Goal: Transaction & Acquisition: Purchase product/service

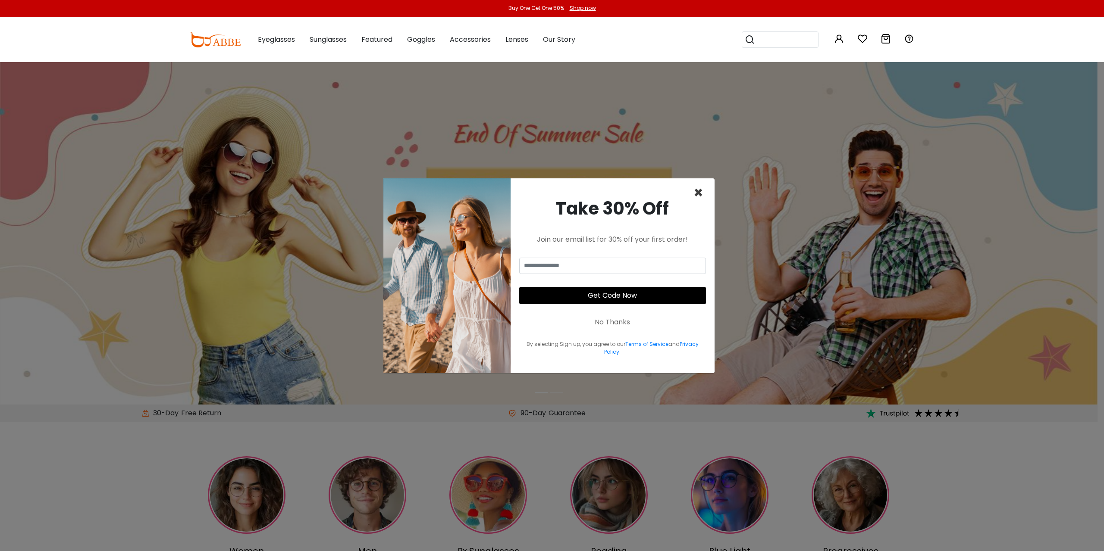
click at [700, 197] on span "×" at bounding box center [698, 193] width 10 height 22
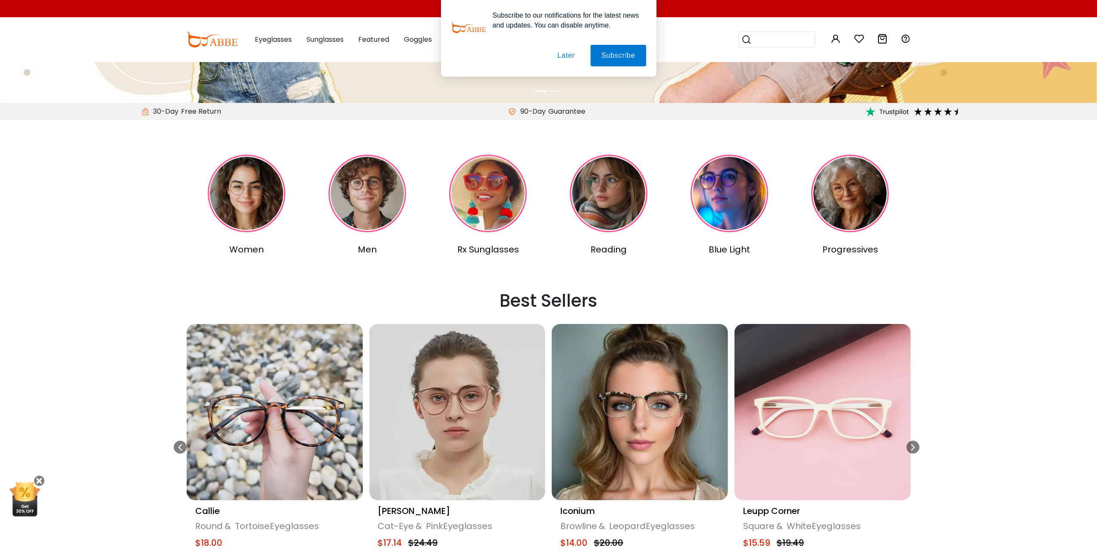
scroll to position [345, 0]
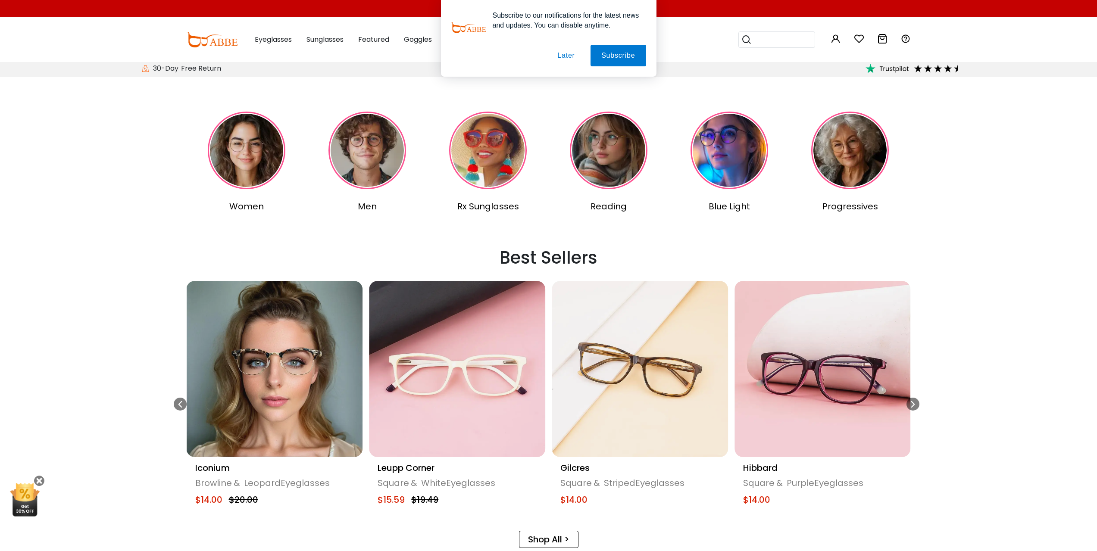
click at [573, 544] on link "Shop All >" at bounding box center [548, 539] width 59 height 17
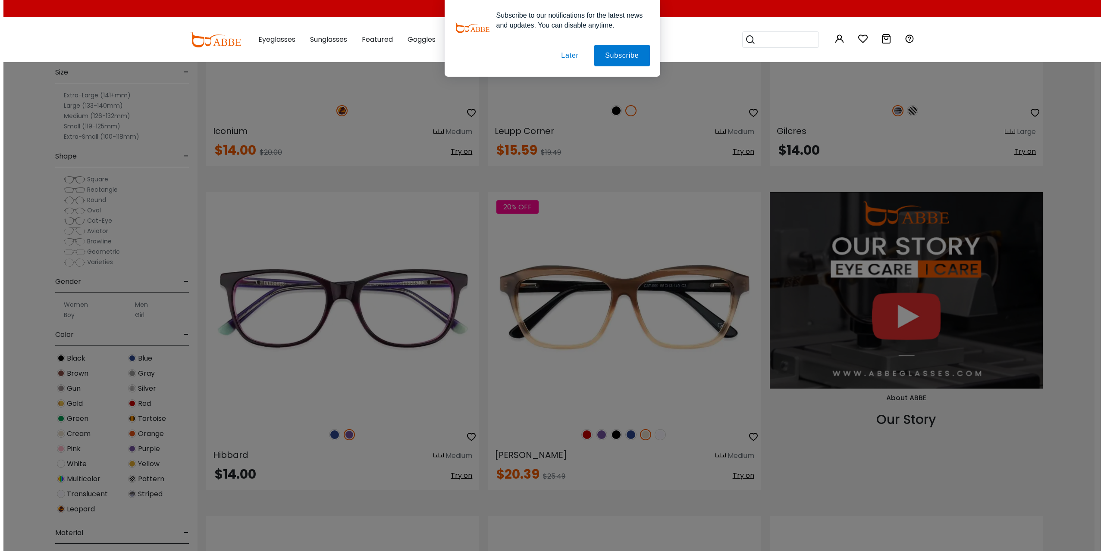
scroll to position [1164, 0]
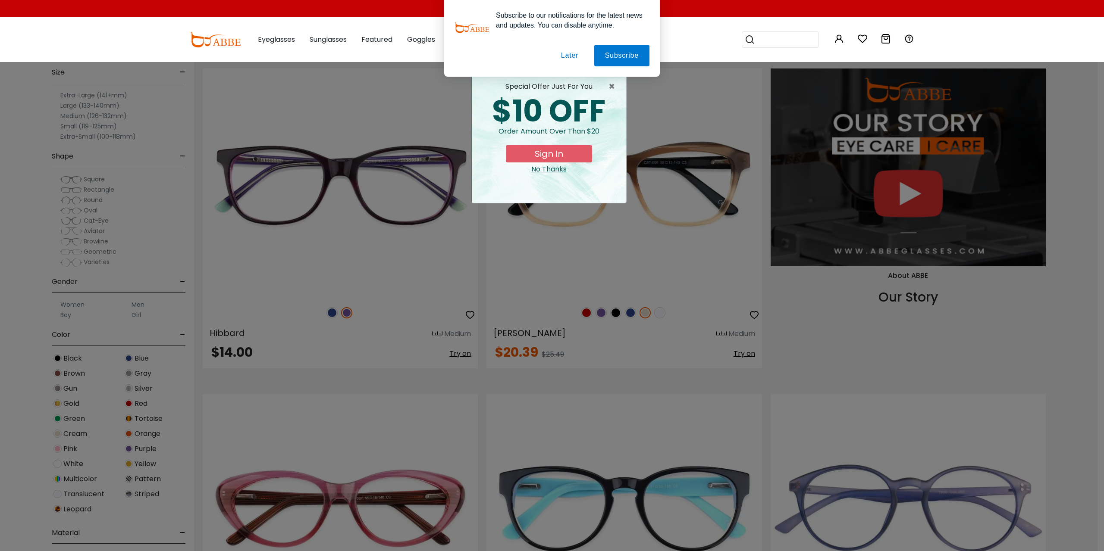
click at [575, 57] on button "Later" at bounding box center [569, 56] width 39 height 22
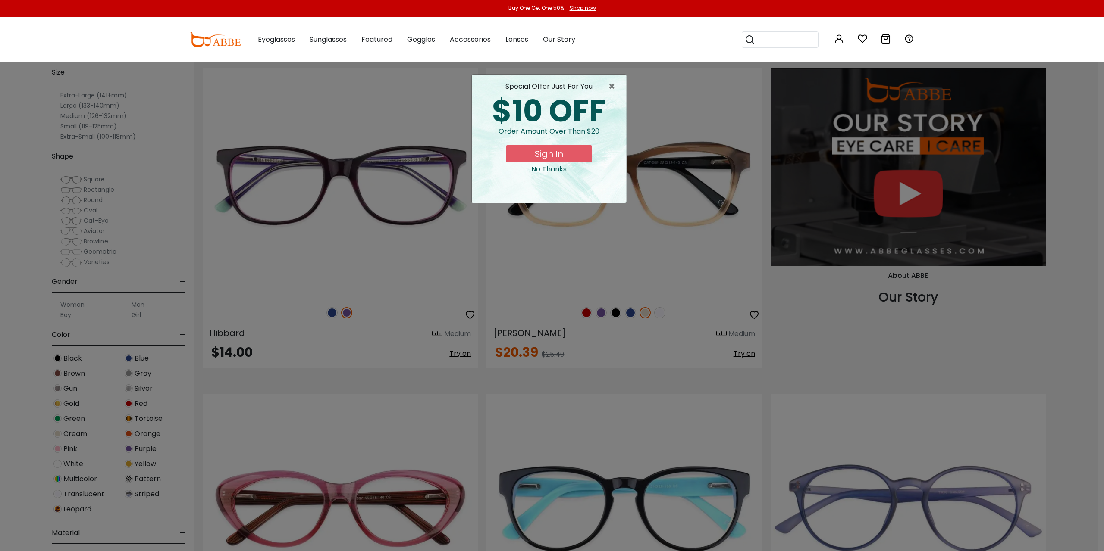
click at [566, 151] on button "Sign In" at bounding box center [549, 153] width 86 height 17
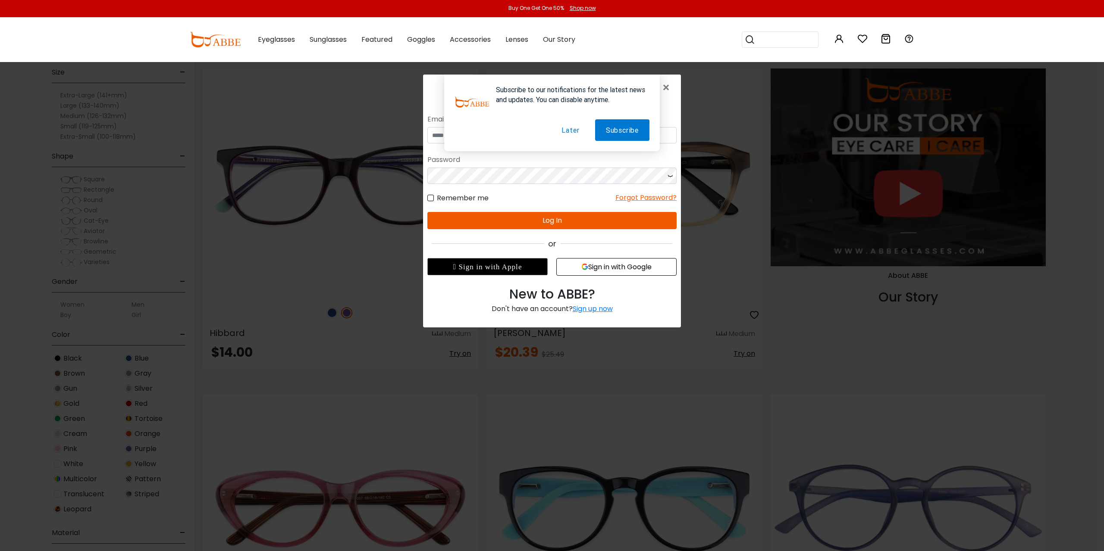
click at [579, 134] on button "Later" at bounding box center [569, 130] width 39 height 22
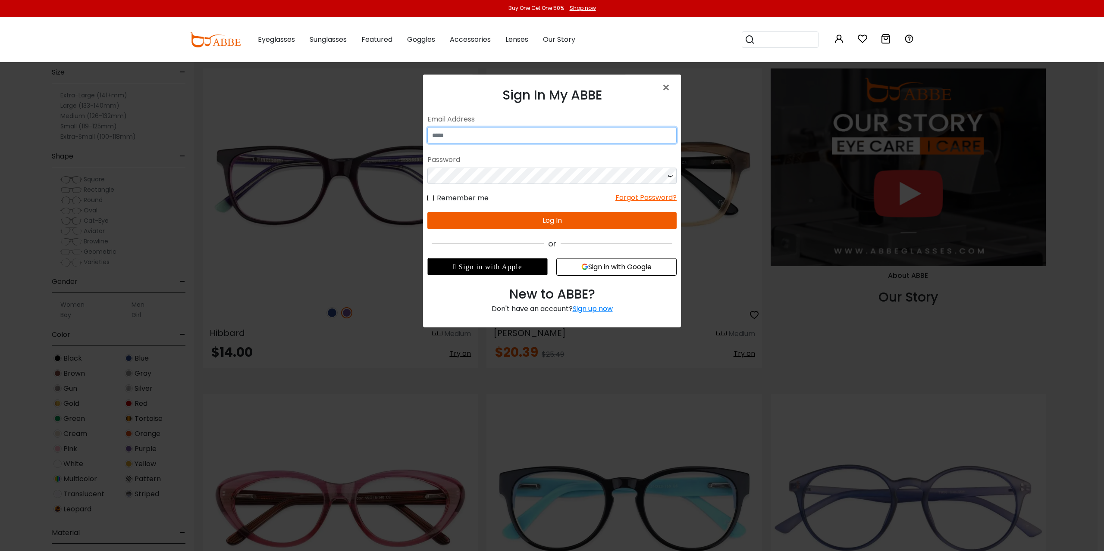
click at [562, 138] on input "email" at bounding box center [551, 135] width 249 height 16
type input "**********"
click at [533, 223] on button "Log In" at bounding box center [551, 220] width 249 height 17
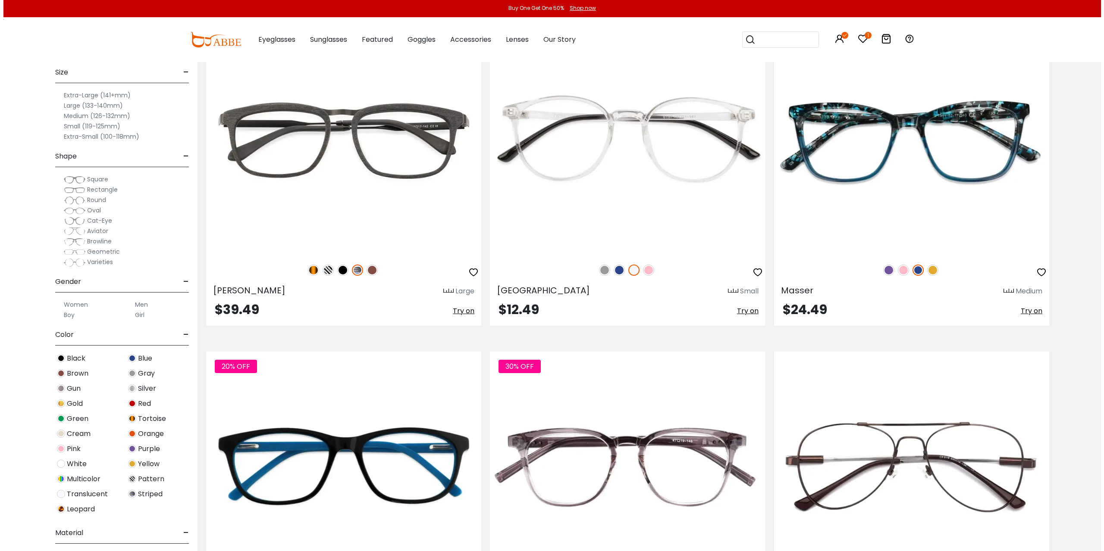
scroll to position [3405, 0]
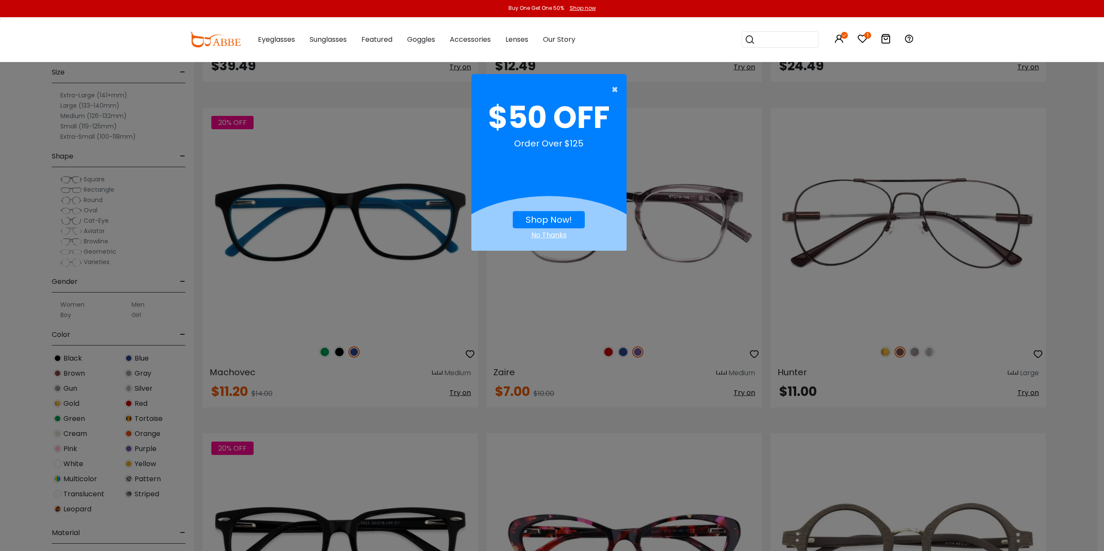
click at [616, 88] on span "×" at bounding box center [616, 89] width 11 height 17
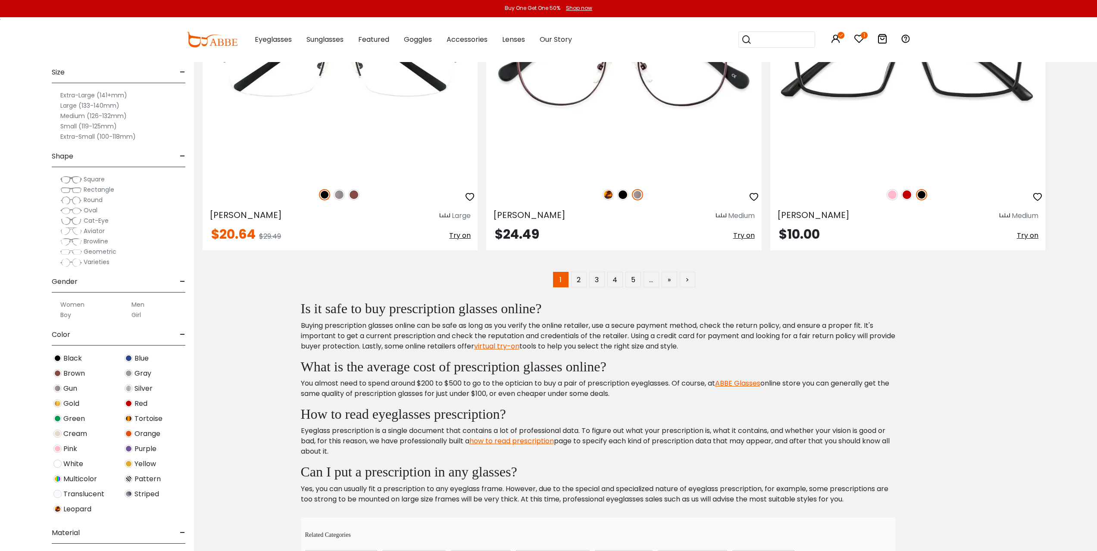
scroll to position [6509, 0]
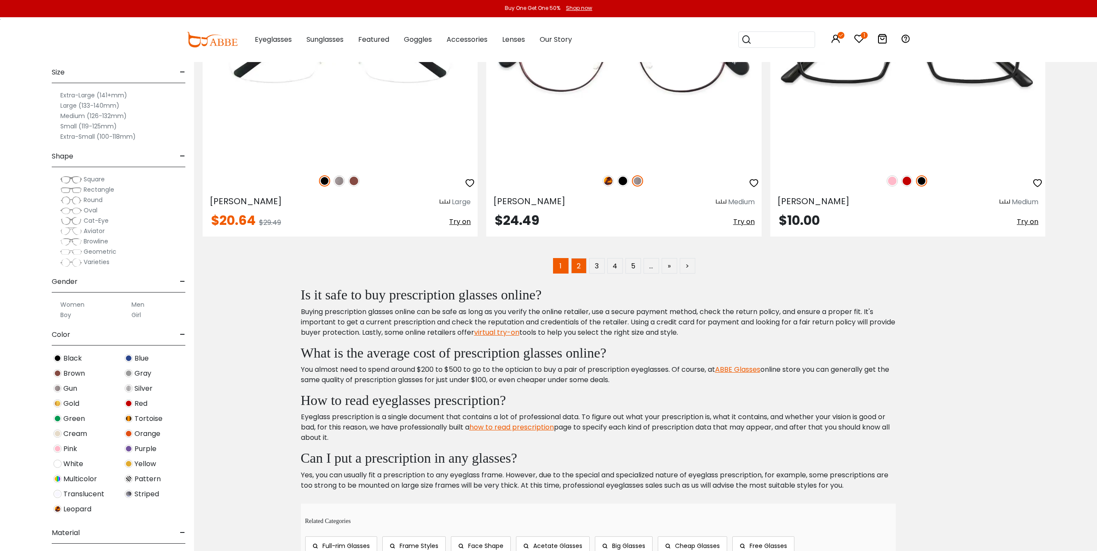
click at [578, 269] on link "2" at bounding box center [579, 266] width 16 height 16
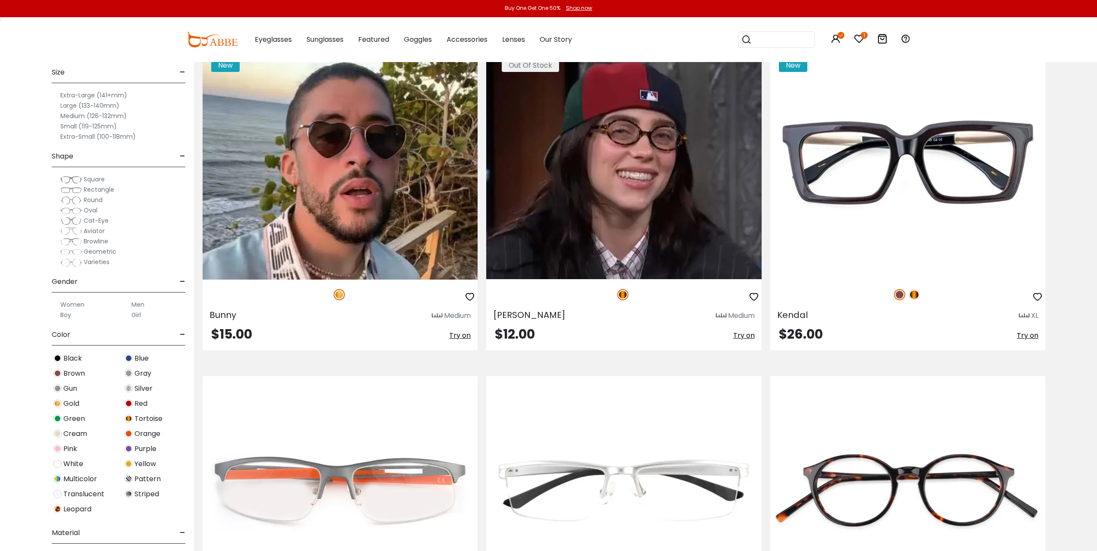
scroll to position [560, 0]
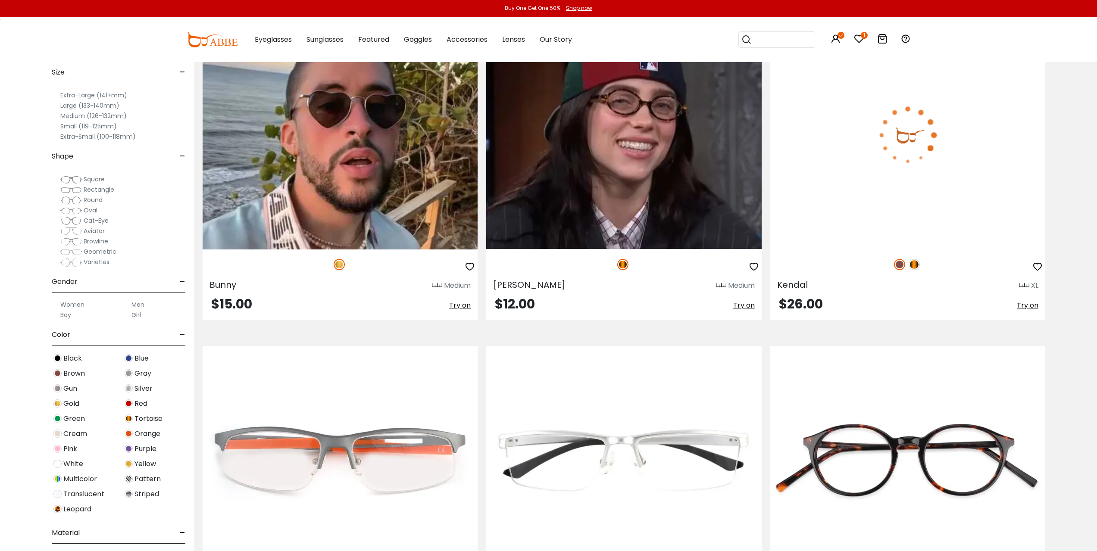
click at [972, 166] on img at bounding box center [907, 134] width 275 height 229
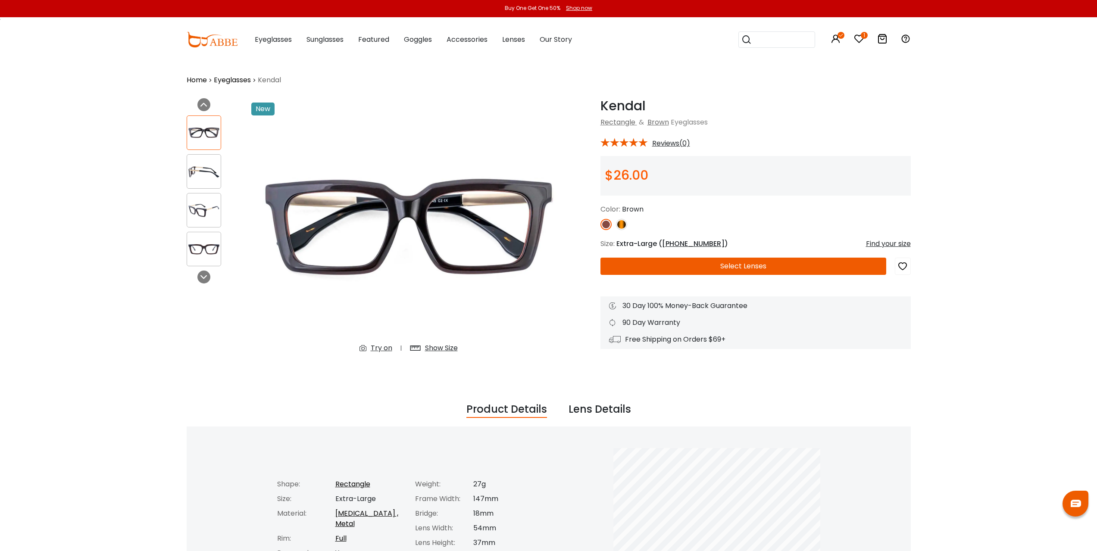
click at [203, 170] on img at bounding box center [204, 171] width 34 height 17
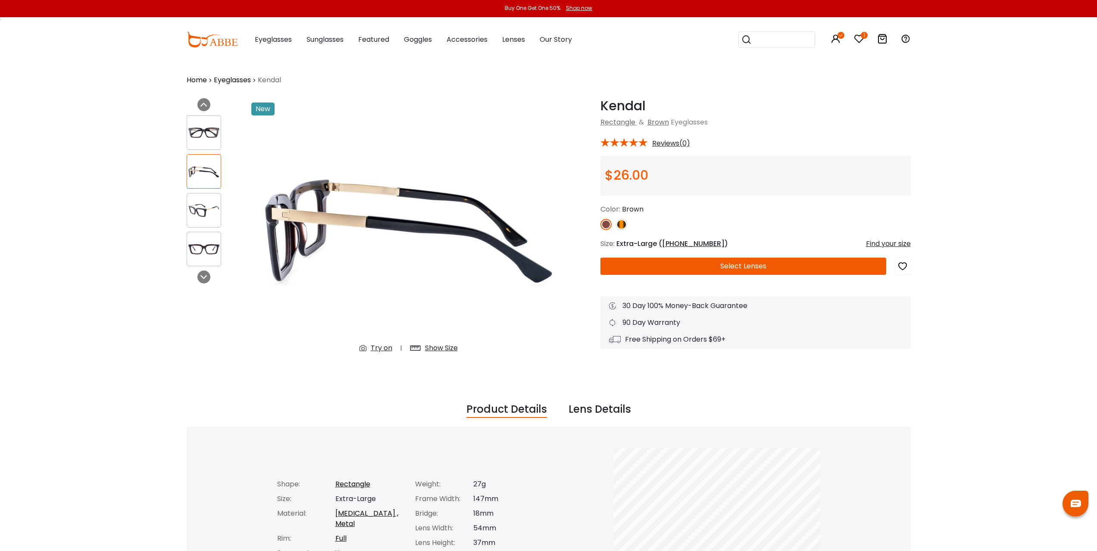
click at [198, 201] on div at bounding box center [204, 210] width 34 height 34
click at [203, 230] on div at bounding box center [215, 190] width 56 height 159
click at [206, 247] on img at bounding box center [204, 249] width 34 height 17
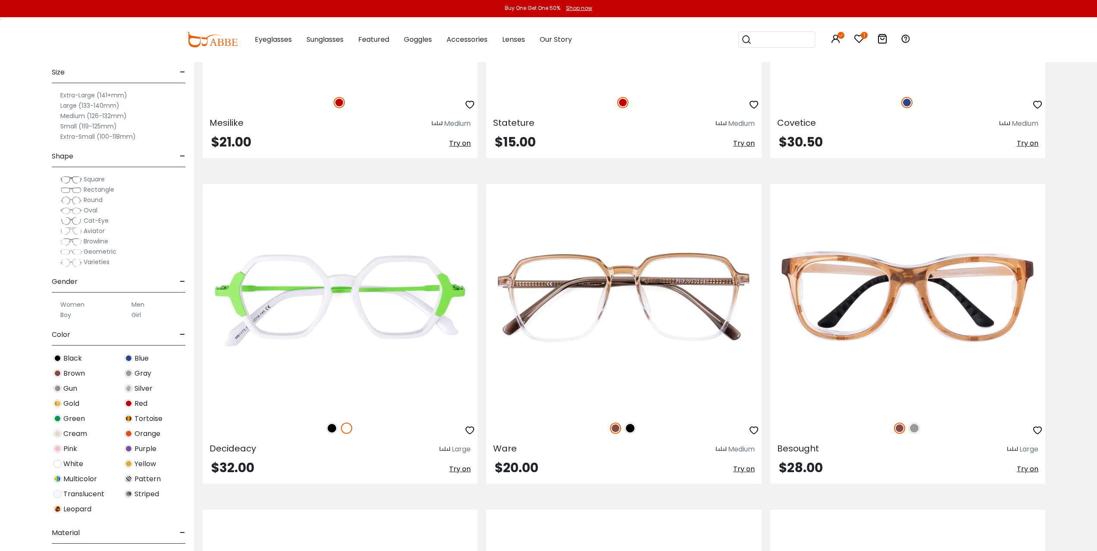
scroll to position [3448, 0]
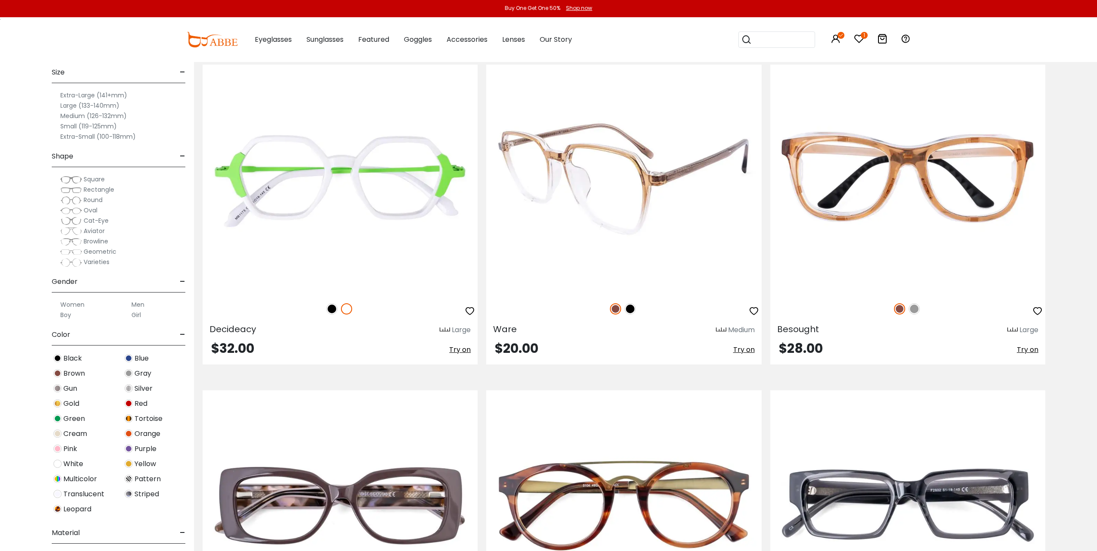
click at [706, 184] on img at bounding box center [623, 179] width 275 height 229
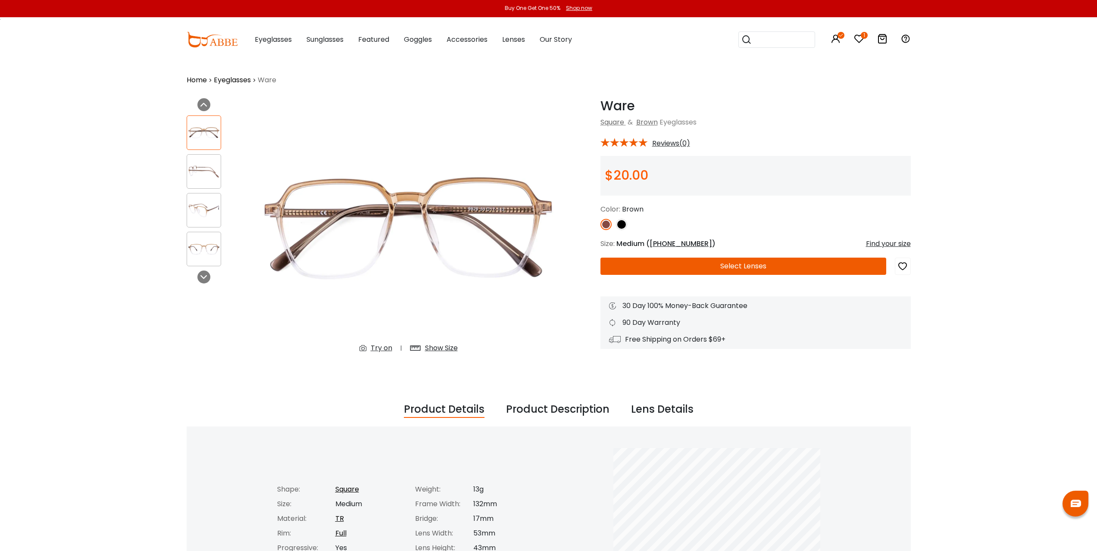
click at [625, 224] on img at bounding box center [621, 224] width 11 height 11
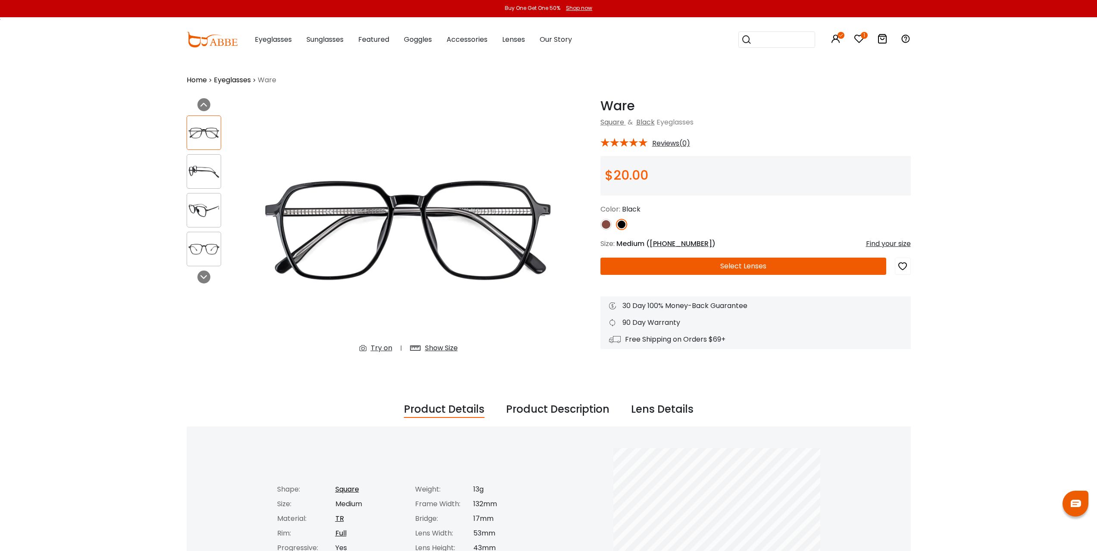
click at [207, 169] on img at bounding box center [204, 171] width 34 height 17
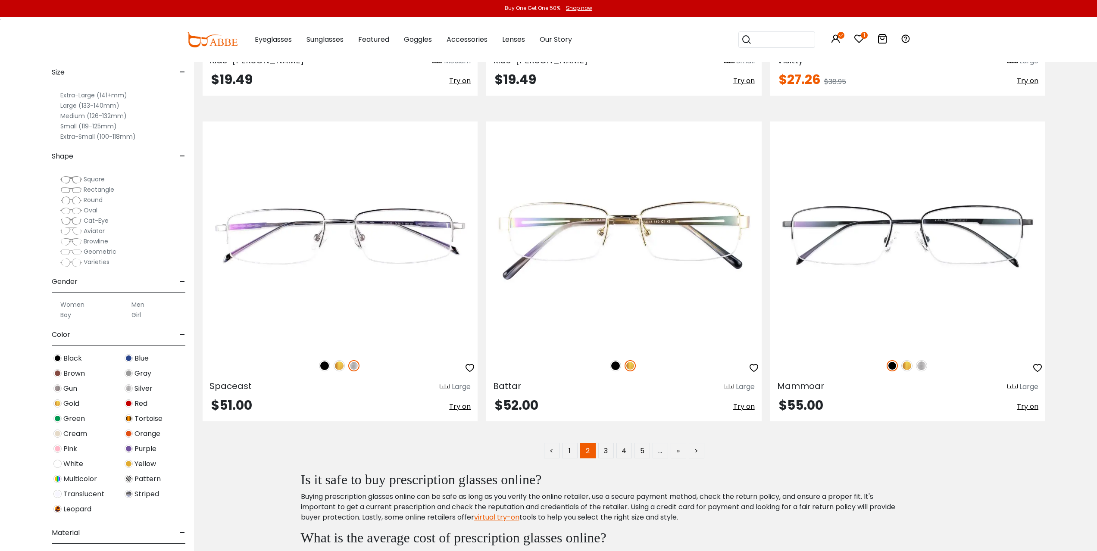
scroll to position [6380, 0]
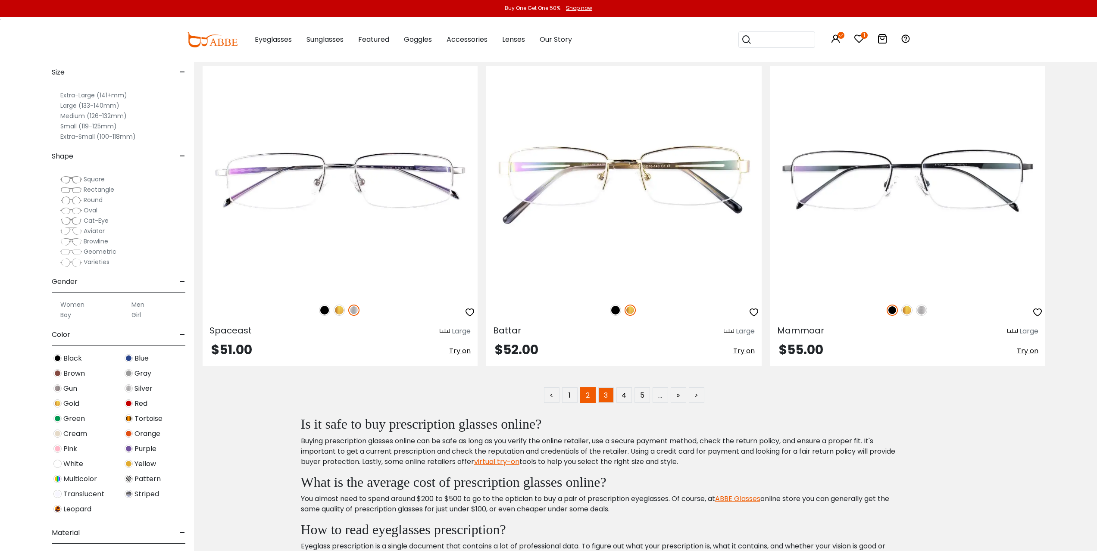
click at [604, 396] on link "3" at bounding box center [606, 396] width 16 height 16
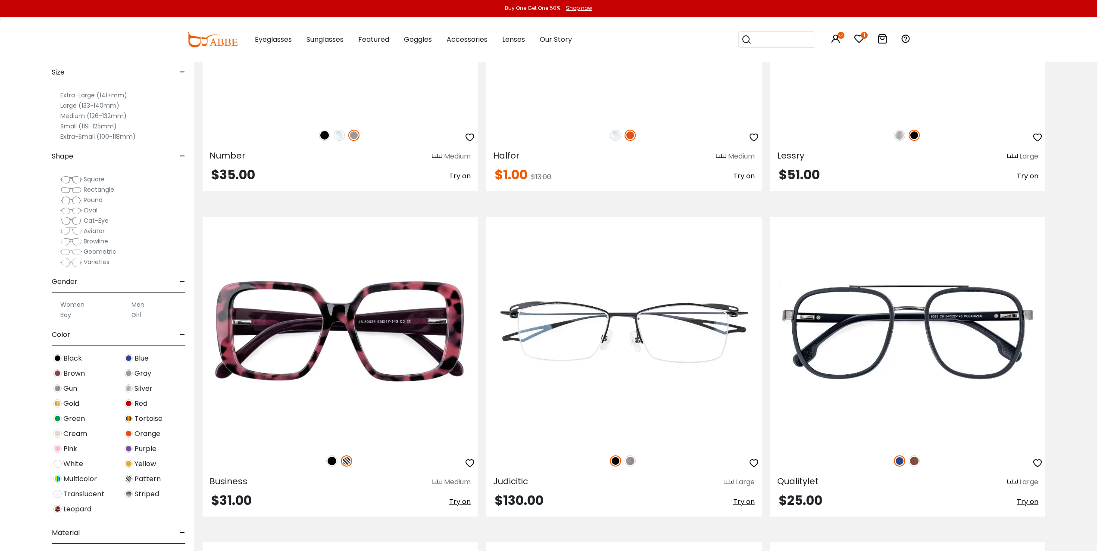
scroll to position [733, 0]
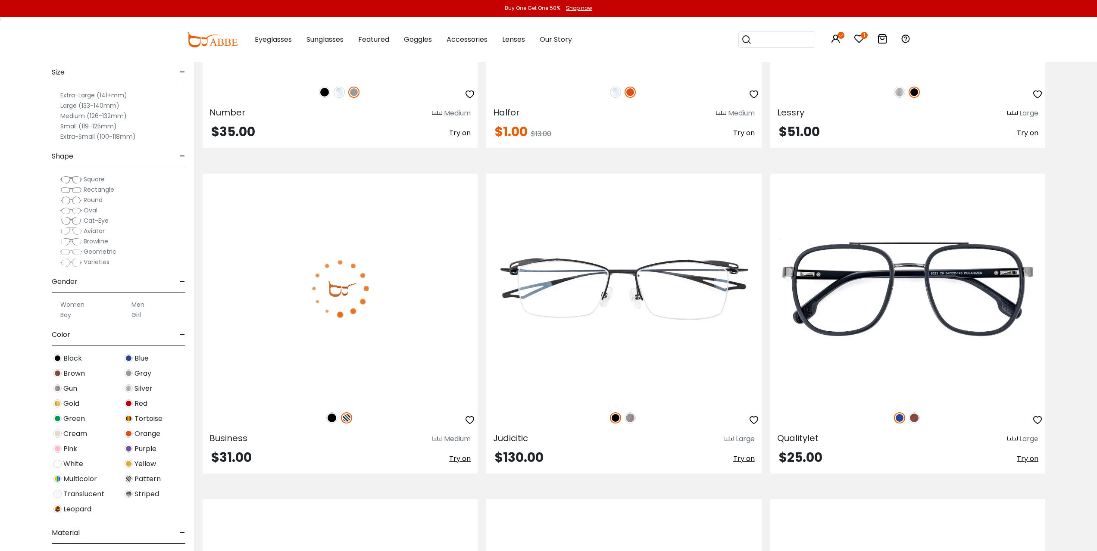
click at [389, 328] on img at bounding box center [340, 288] width 275 height 229
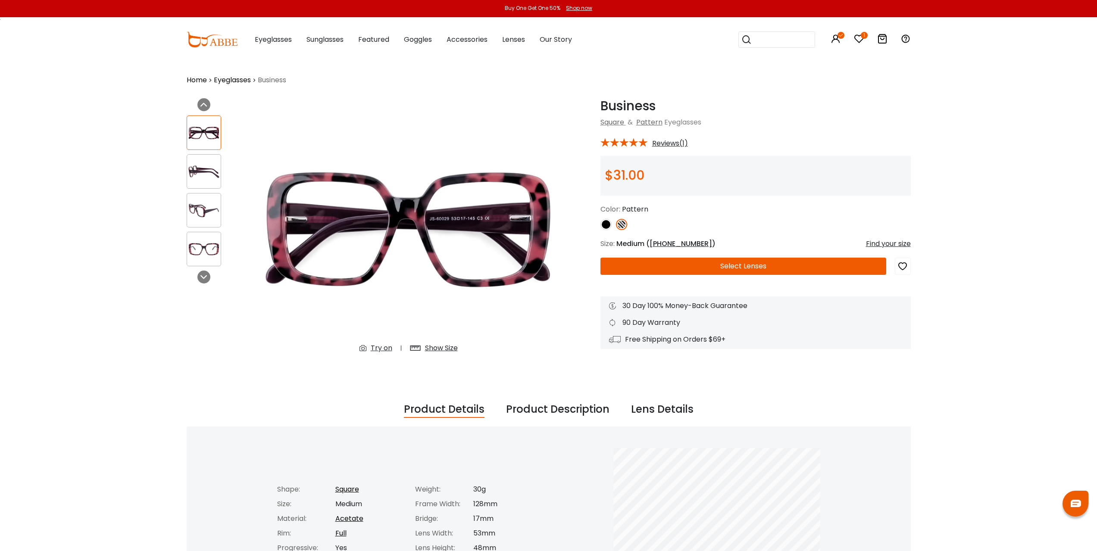
click at [606, 225] on img at bounding box center [605, 224] width 11 height 11
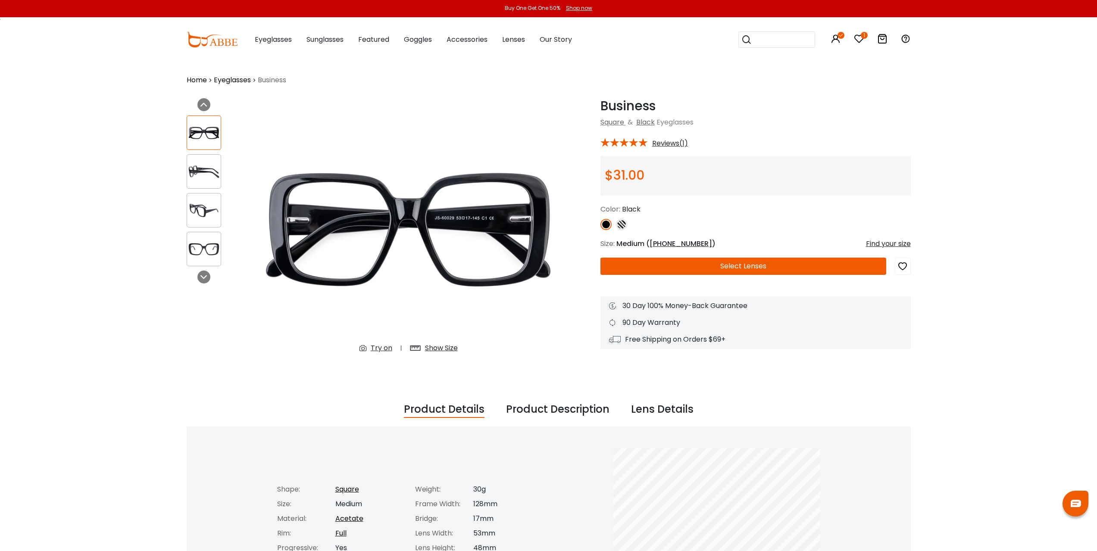
click at [201, 165] on img at bounding box center [204, 171] width 34 height 17
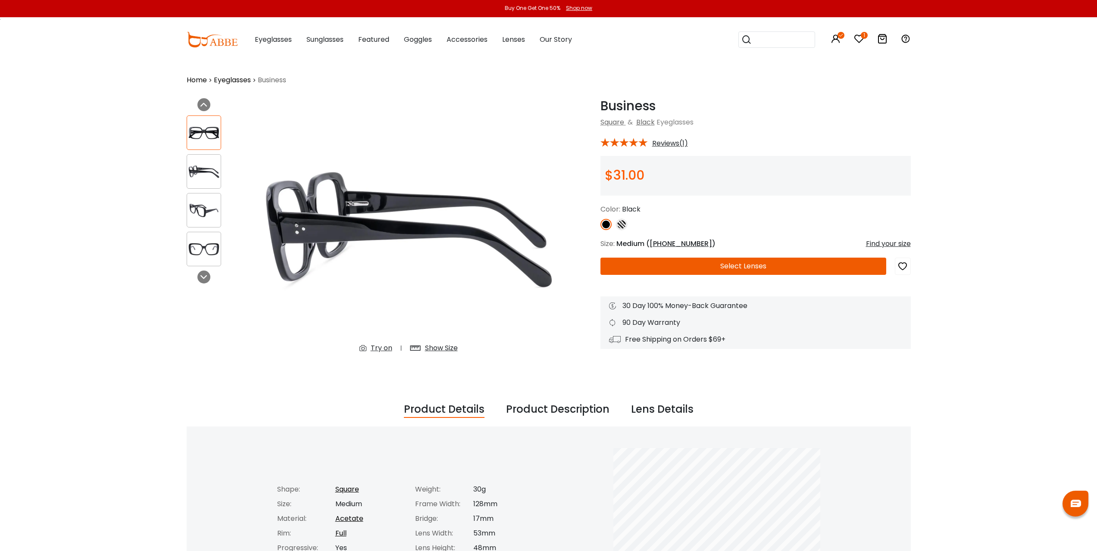
click at [198, 206] on img at bounding box center [204, 210] width 34 height 17
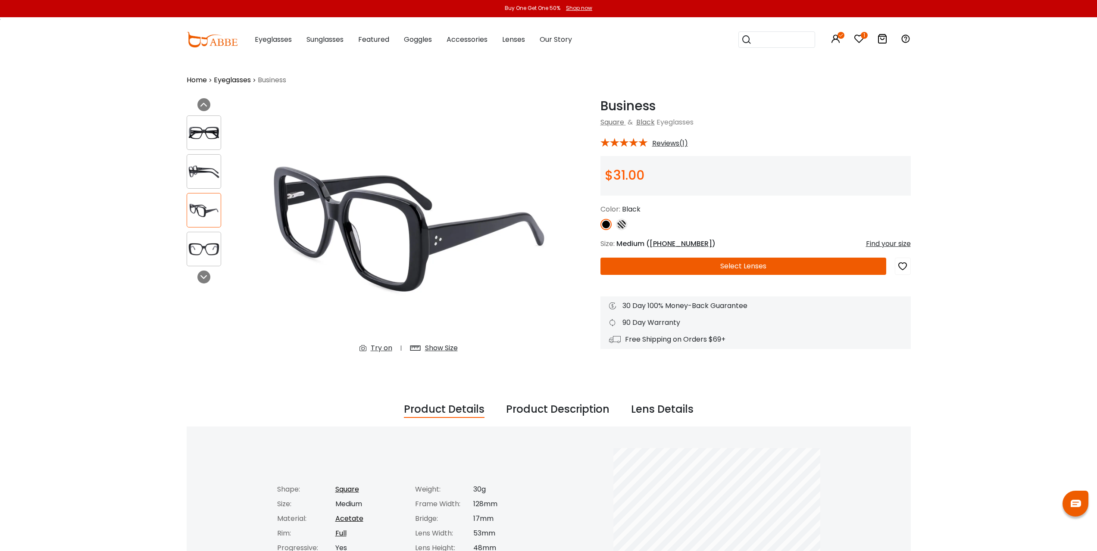
click at [755, 266] on button "Select Lenses" at bounding box center [743, 266] width 286 height 17
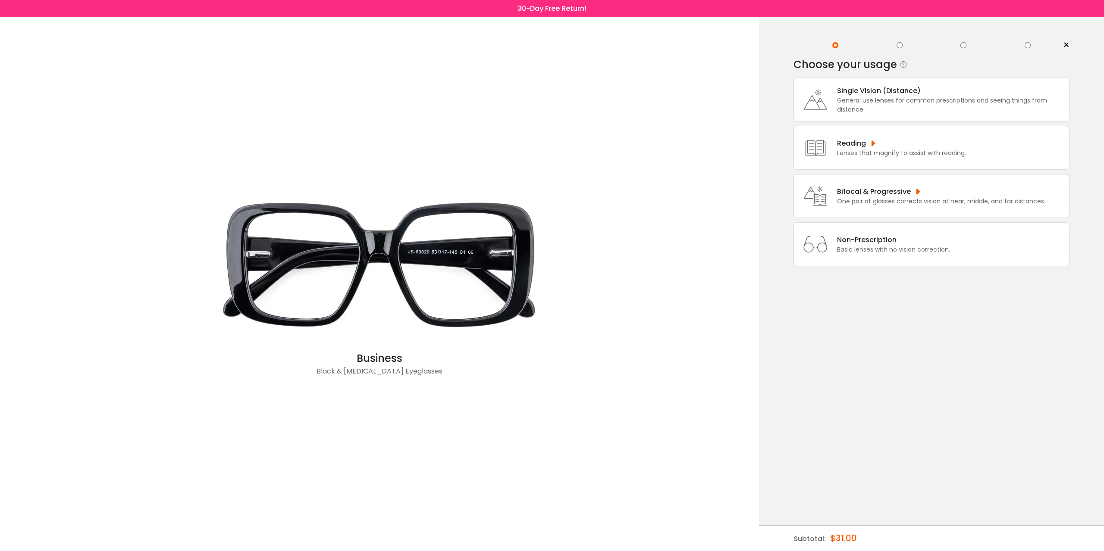
click at [921, 99] on div "General use lenses for common prescriptions and seeing things from distance." at bounding box center [951, 105] width 228 height 18
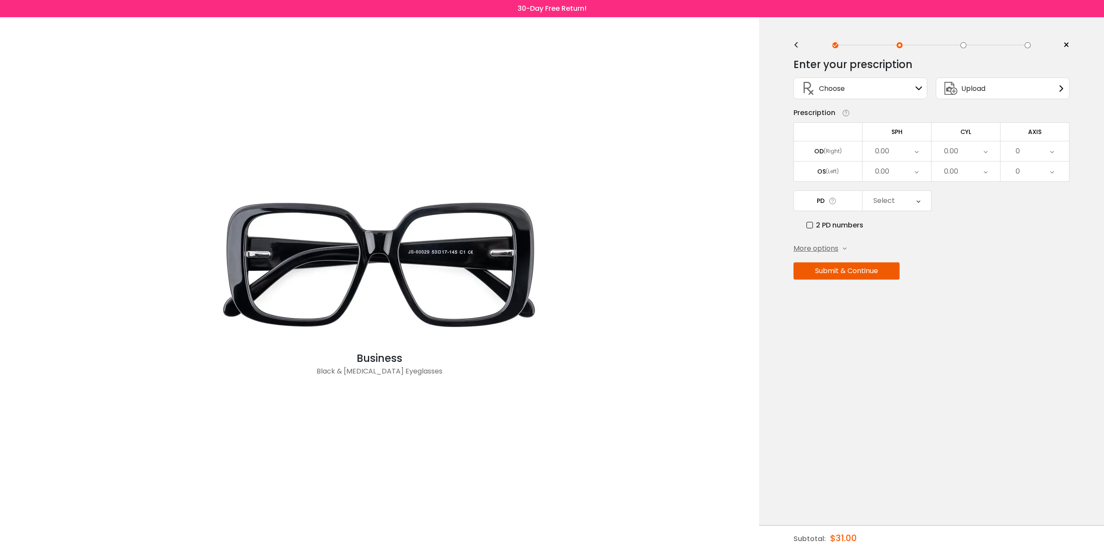
click at [916, 88] on icon at bounding box center [918, 88] width 7 height 7
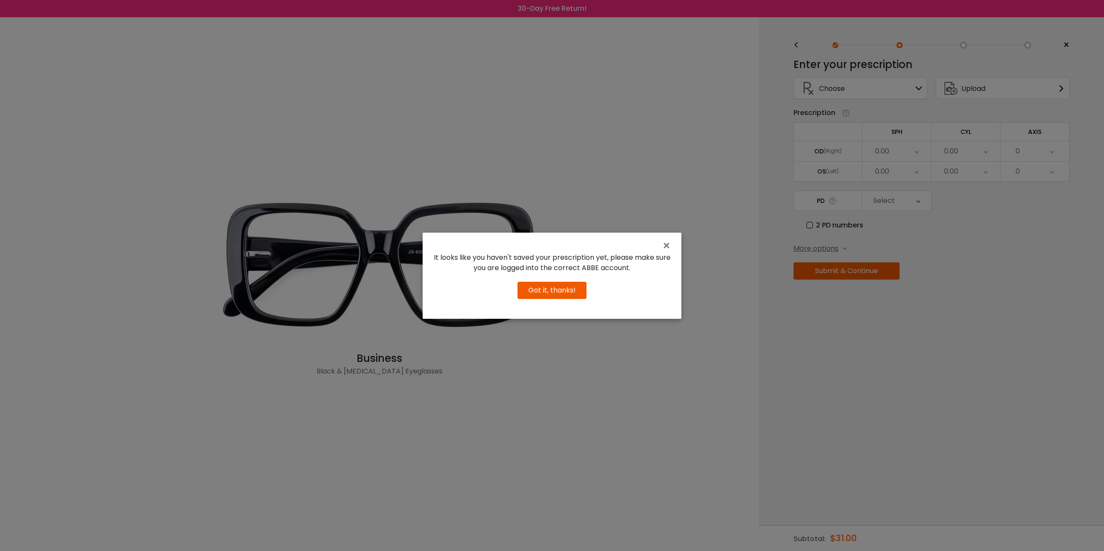
click at [549, 290] on button "Got it, thanks!" at bounding box center [551, 290] width 69 height 17
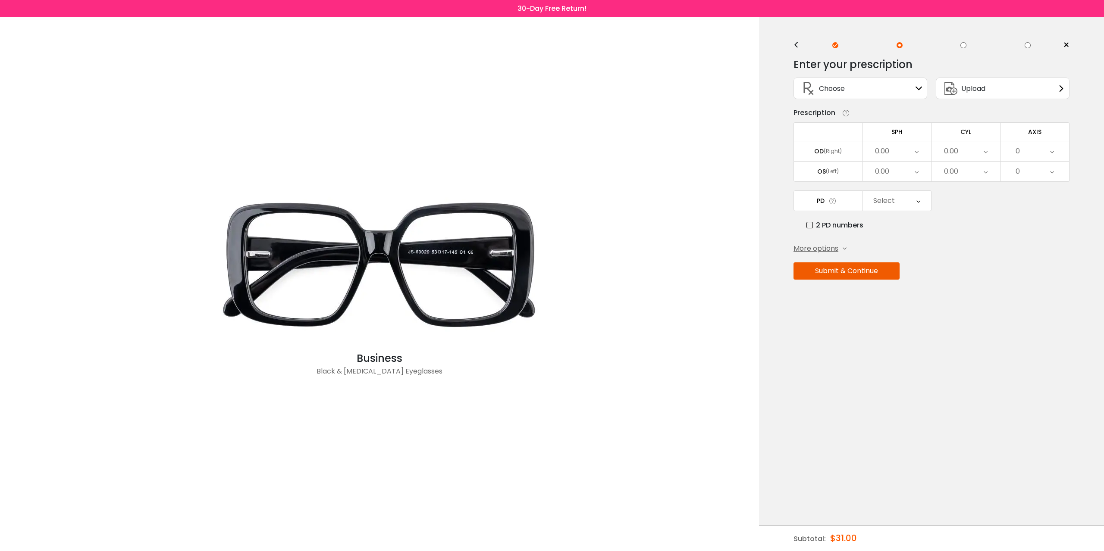
click at [895, 145] on div "0.00" at bounding box center [896, 151] width 69 height 20
click at [903, 205] on li "-1.75" at bounding box center [896, 203] width 69 height 16
click at [916, 172] on icon at bounding box center [916, 172] width 4 height 20
click at [905, 223] on li "-1.75" at bounding box center [896, 224] width 69 height 16
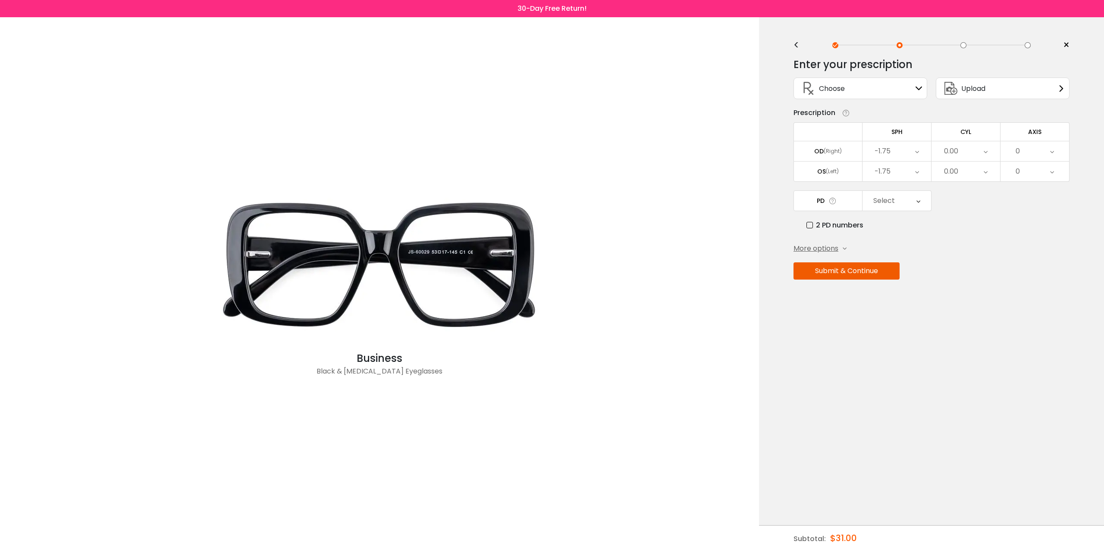
click at [865, 269] on button "Submit & Continue" at bounding box center [846, 271] width 106 height 17
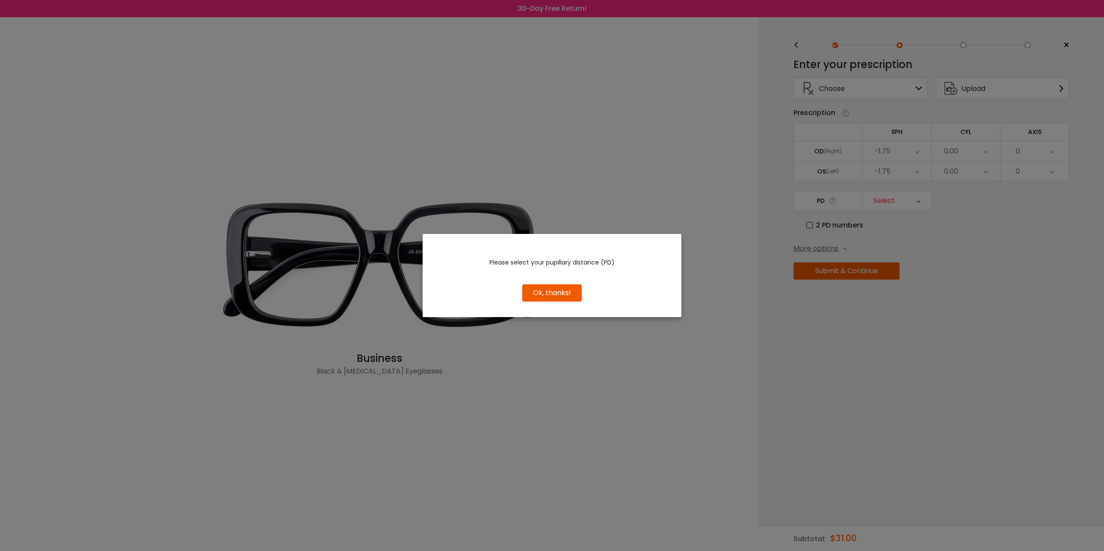
click at [552, 297] on button "Ok, thanks!" at bounding box center [551, 292] width 59 height 17
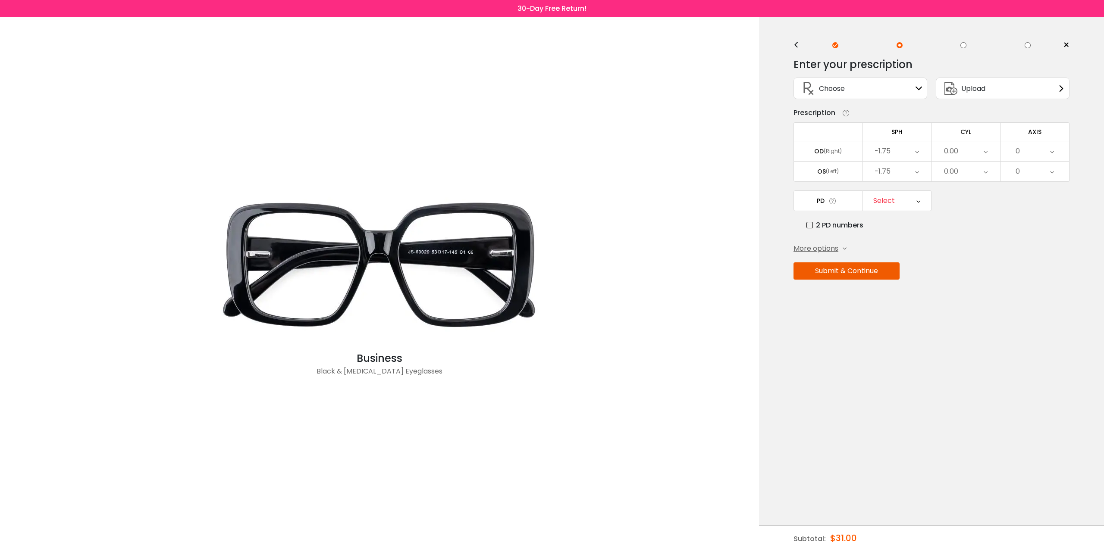
click at [903, 201] on div "Select" at bounding box center [896, 201] width 69 height 20
click at [830, 200] on icon at bounding box center [832, 201] width 9 height 9
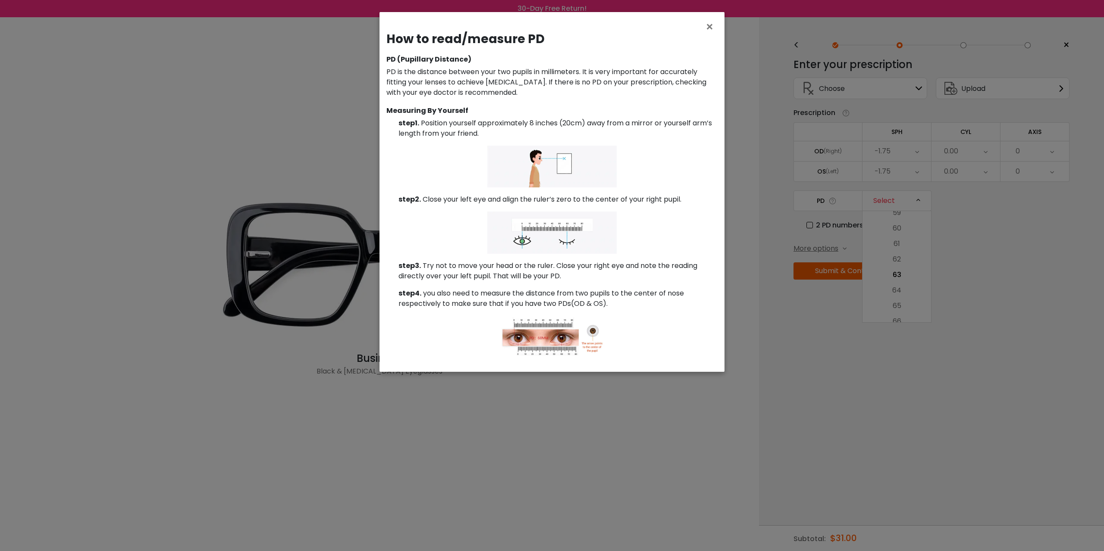
click at [795, 263] on div "× How to read/measure PD PD (Pupillary Distance) PD is the distance between you…" at bounding box center [552, 275] width 1104 height 551
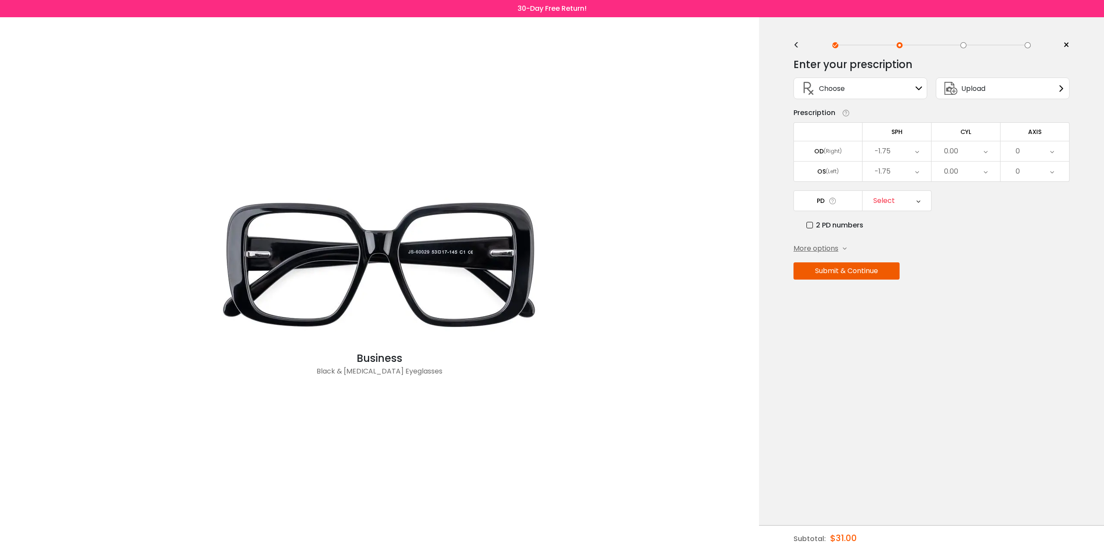
click at [897, 200] on div "Select" at bounding box center [896, 201] width 69 height 20
click at [908, 225] on li "60" at bounding box center [896, 229] width 69 height 16
click at [866, 272] on button "Submit & Continue" at bounding box center [846, 271] width 106 height 17
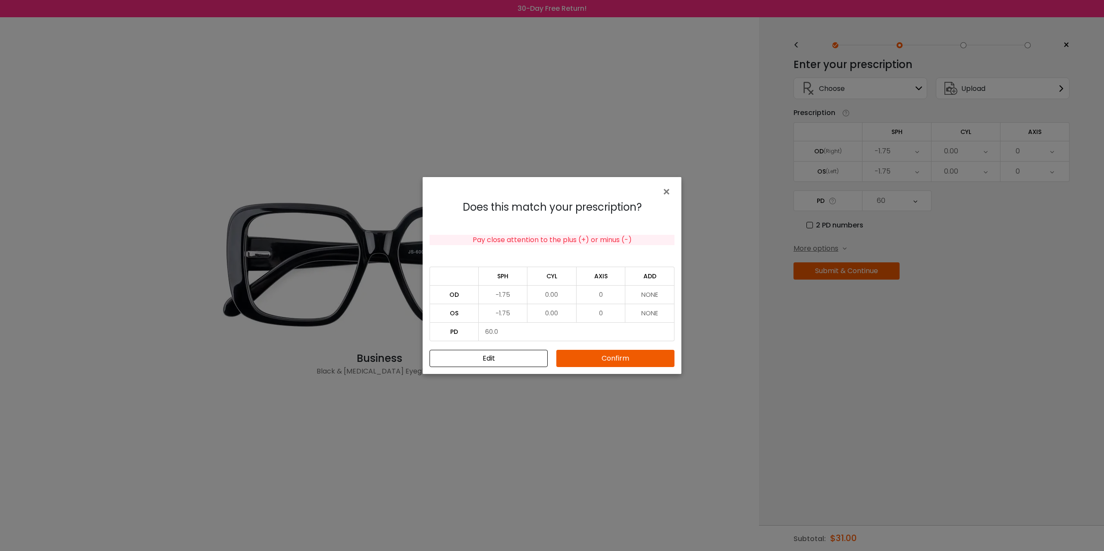
click at [611, 360] on button "Confirm" at bounding box center [615, 358] width 118 height 17
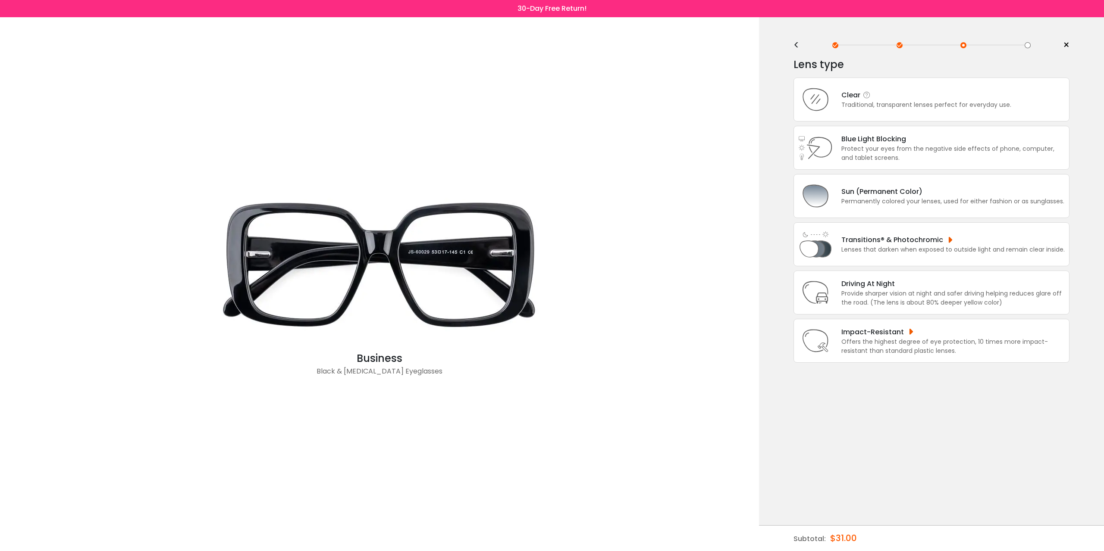
click at [903, 109] on div "Traditional, transparent lenses perfect for everyday use." at bounding box center [926, 104] width 170 height 9
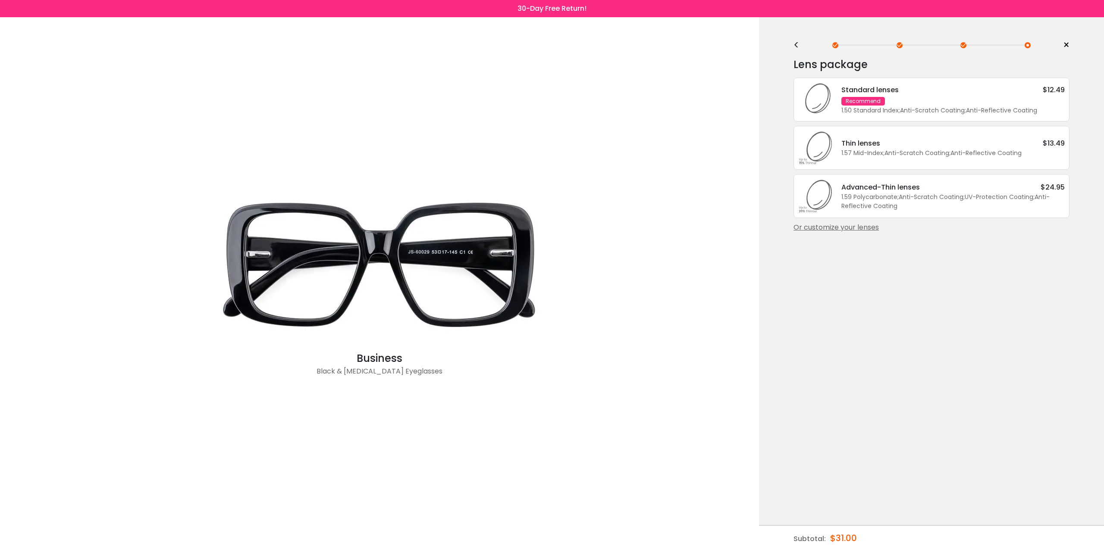
click at [935, 102] on div "Standard lenses $12.49 Recommend 1.50 Standard Index ; Anti-Scratch Coating ; A…" at bounding box center [948, 99] width 232 height 31
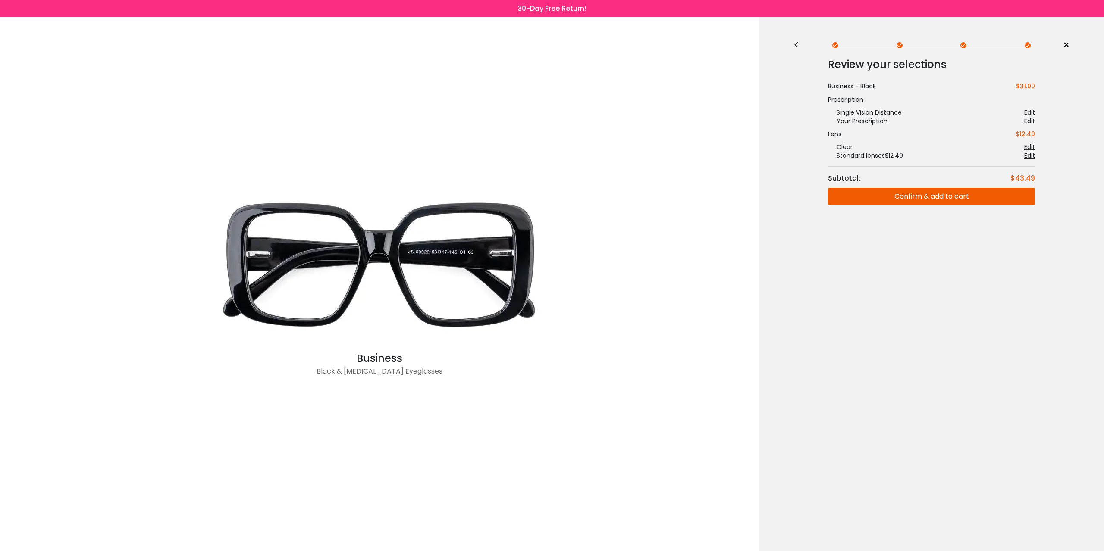
click at [951, 198] on button "Confirm & add to cart" at bounding box center [931, 196] width 207 height 17
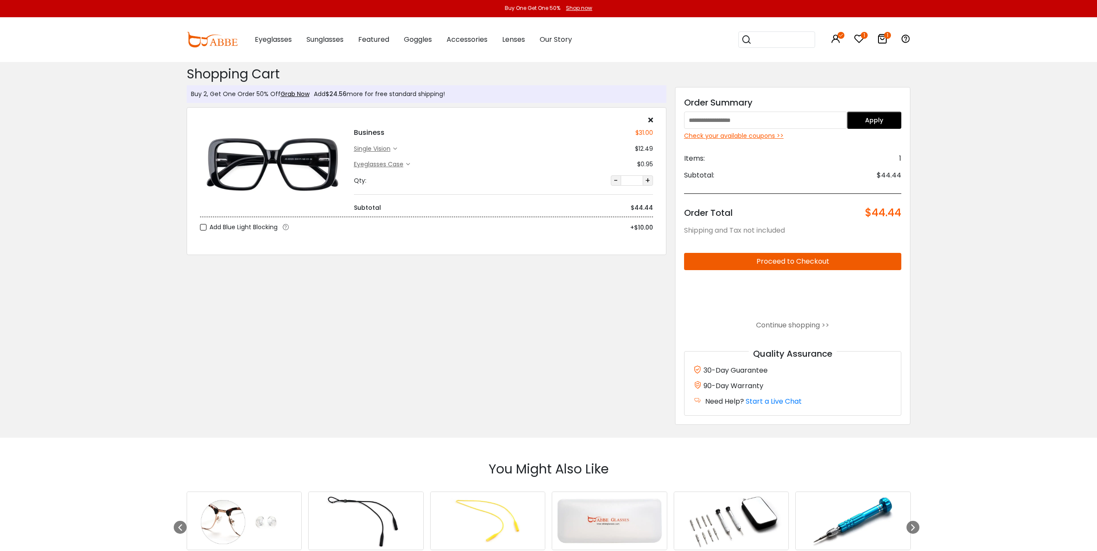
click at [725, 116] on input "text" at bounding box center [765, 120] width 163 height 17
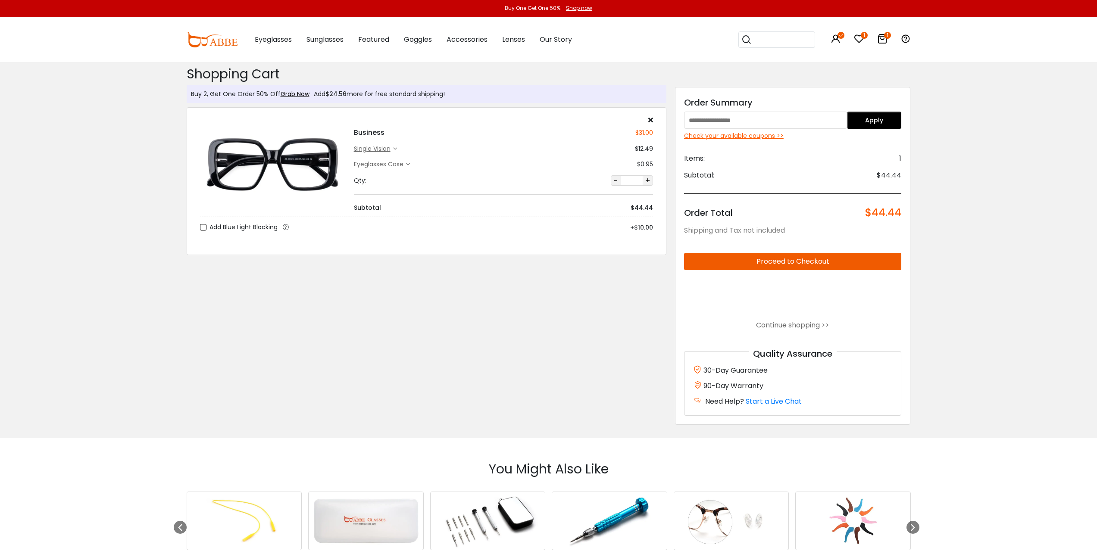
click at [857, 36] on icon at bounding box center [859, 39] width 10 height 10
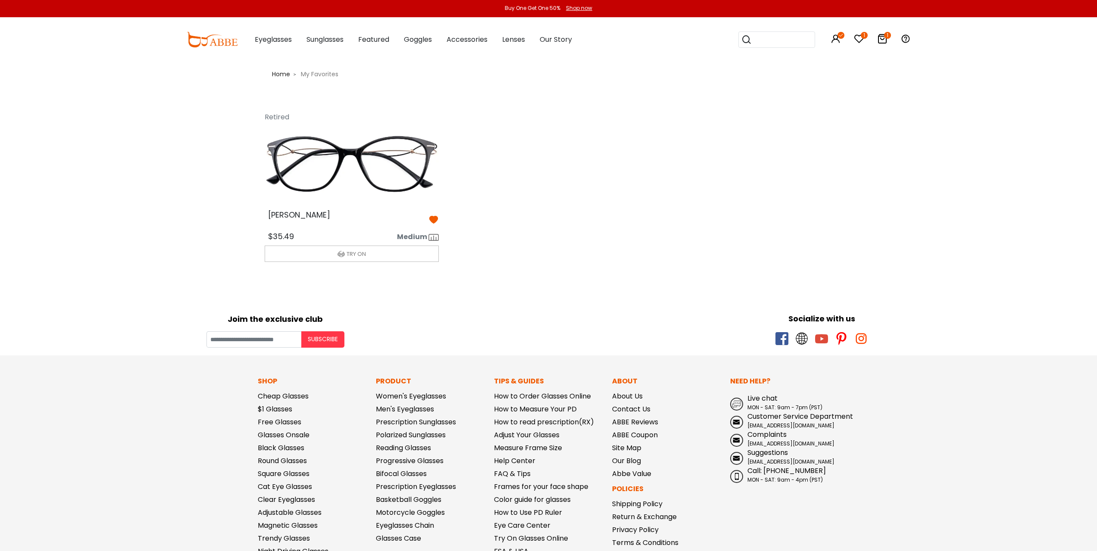
click at [879, 43] on icon at bounding box center [882, 39] width 10 height 10
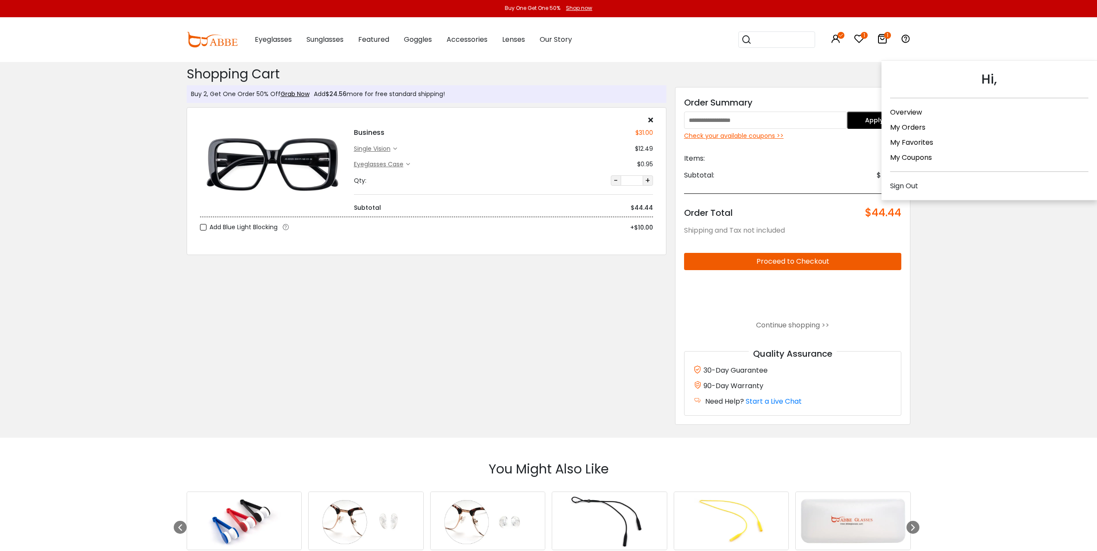
click at [835, 41] on icon at bounding box center [836, 39] width 10 height 10
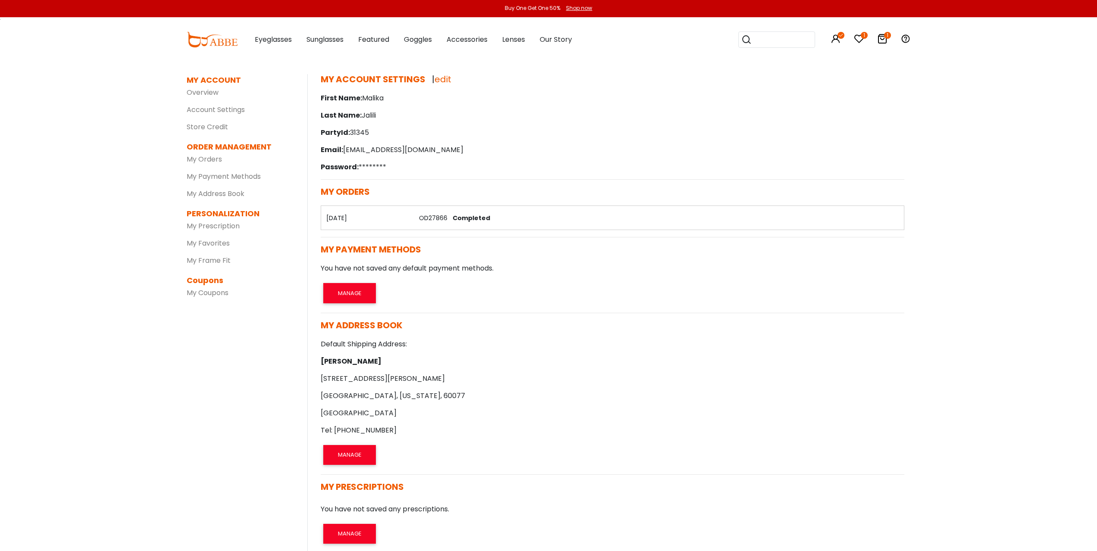
scroll to position [43, 0]
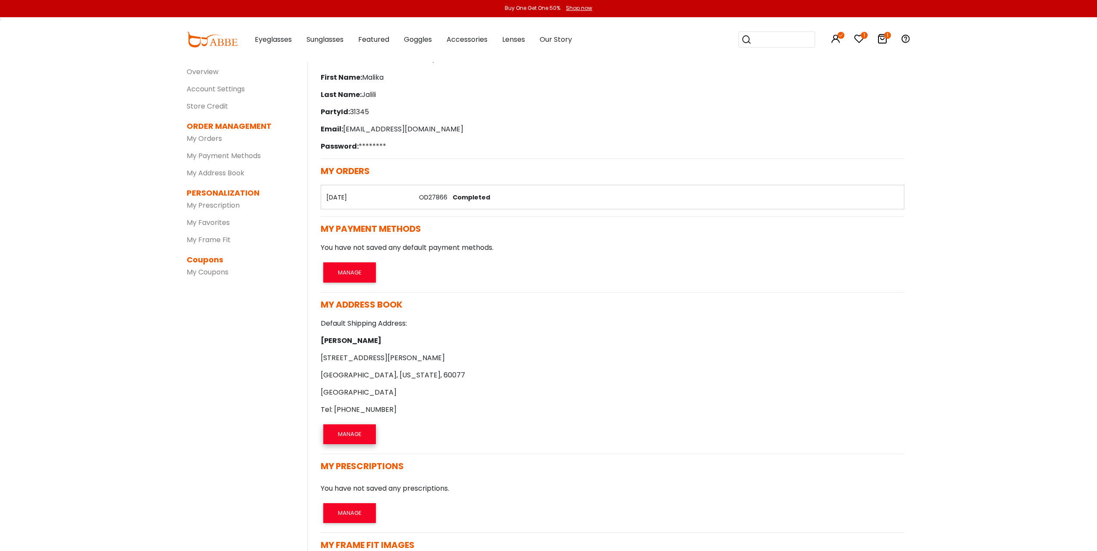
click at [364, 432] on button "MANAGE" at bounding box center [349, 435] width 53 height 20
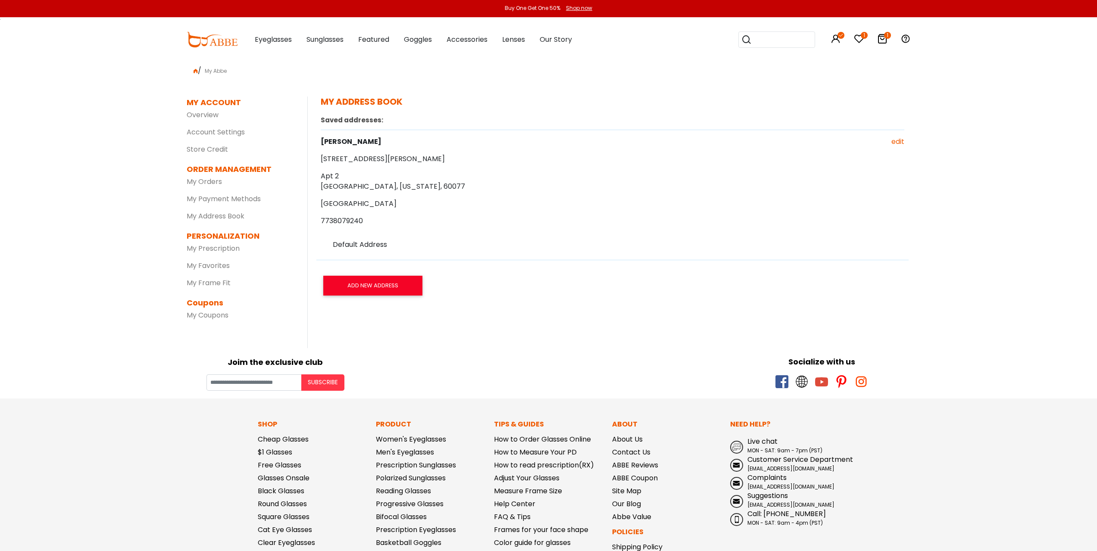
click at [894, 141] on link "edit" at bounding box center [897, 142] width 13 height 10
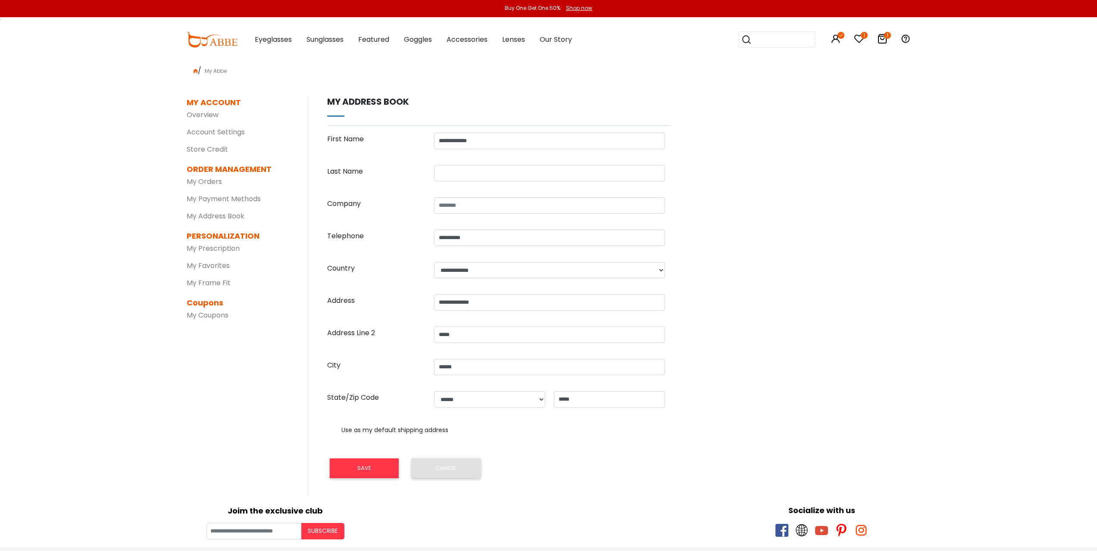
select select "**"
drag, startPoint x: 496, startPoint y: 305, endPoint x: 383, endPoint y: 319, distance: 113.7
click at [383, 319] on form "**********" at bounding box center [499, 306] width 345 height 347
type input "**********"
type input "******"
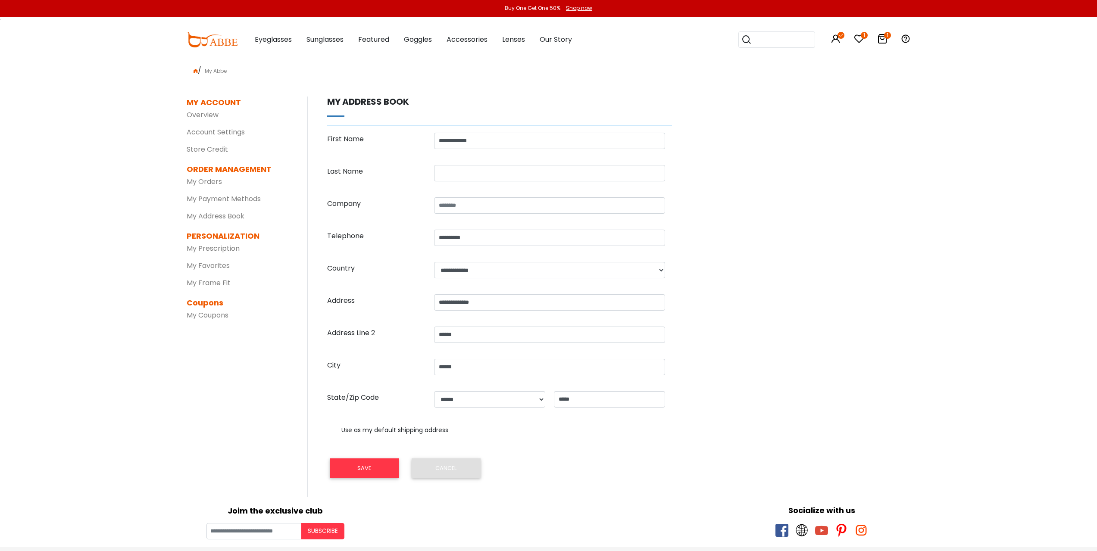
click at [375, 450] on form "**********" at bounding box center [499, 306] width 345 height 347
click at [375, 463] on button "SAVE" at bounding box center [364, 469] width 69 height 20
click at [490, 177] on input "text" at bounding box center [549, 173] width 231 height 16
type input "******"
click at [353, 463] on button "SAVE" at bounding box center [364, 469] width 69 height 20
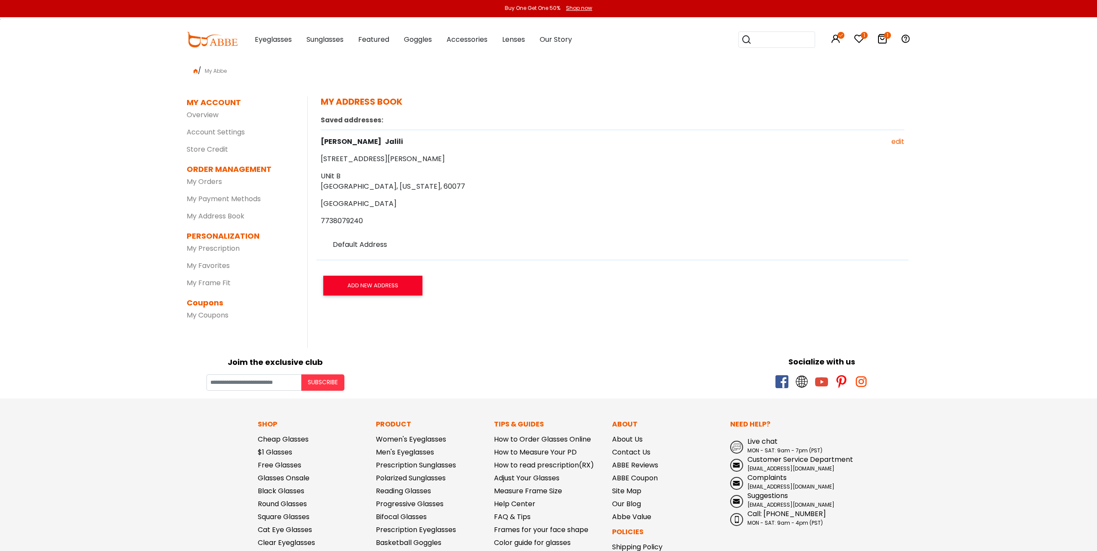
click at [863, 40] on icon at bounding box center [859, 39] width 10 height 10
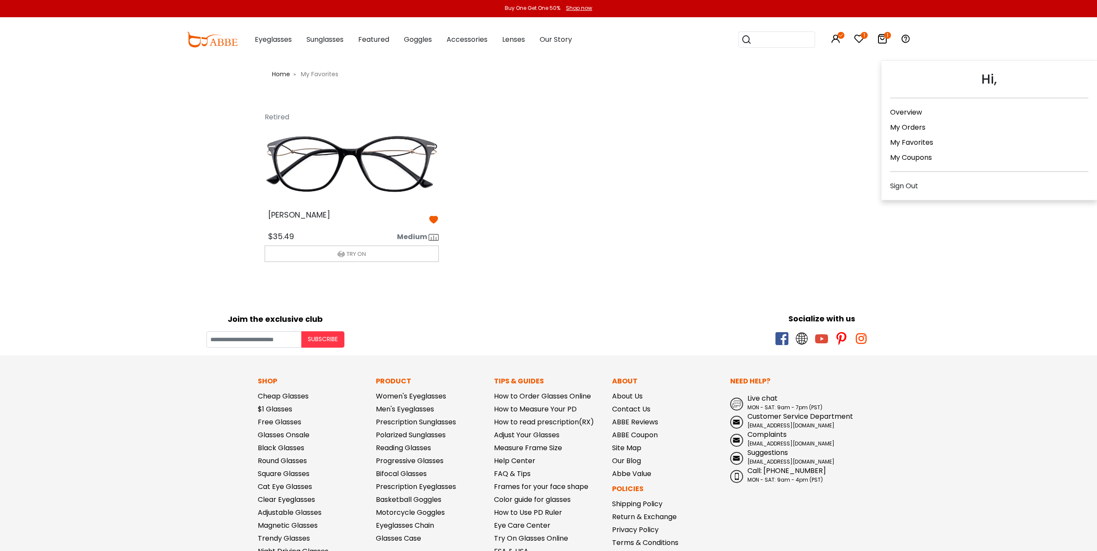
click at [834, 39] on icon at bounding box center [836, 39] width 10 height 10
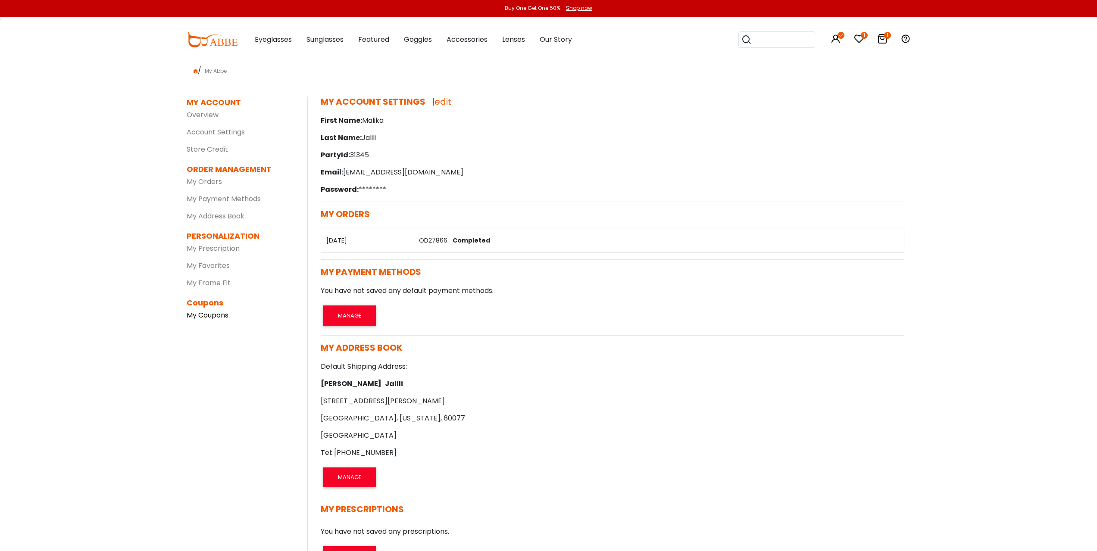
click at [209, 317] on link "My Coupons" at bounding box center [208, 315] width 42 height 10
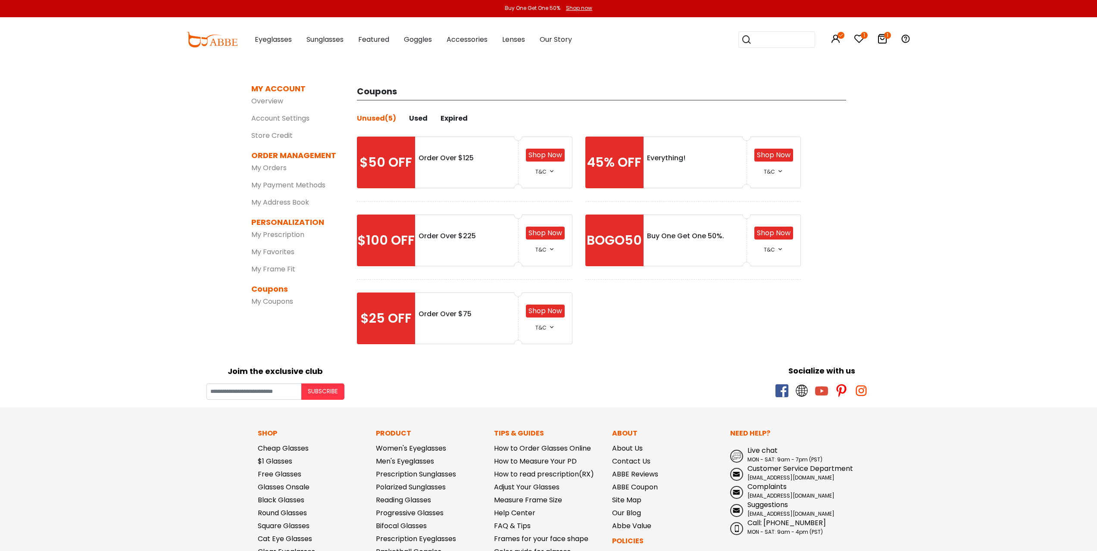
click at [409, 119] on div "Used" at bounding box center [418, 118] width 19 height 10
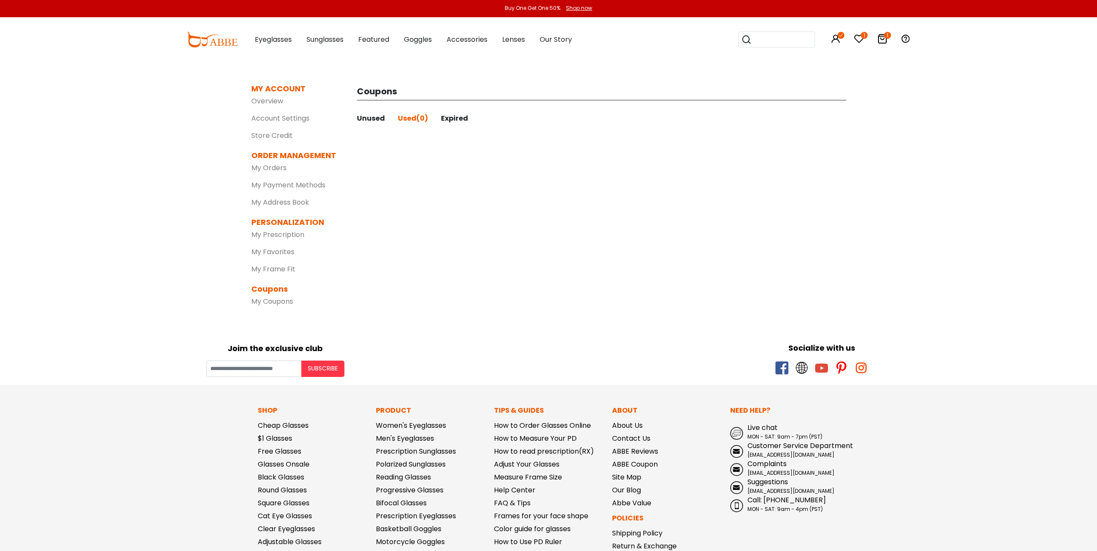
click at [448, 119] on div "Expired" at bounding box center [454, 118] width 27 height 10
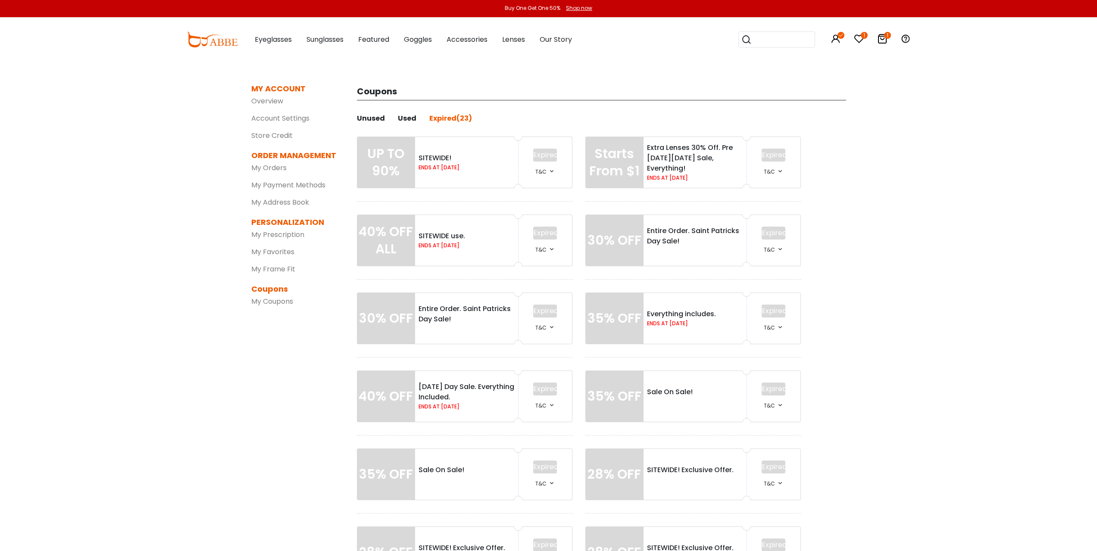
click at [375, 118] on div "Unused" at bounding box center [371, 118] width 28 height 10
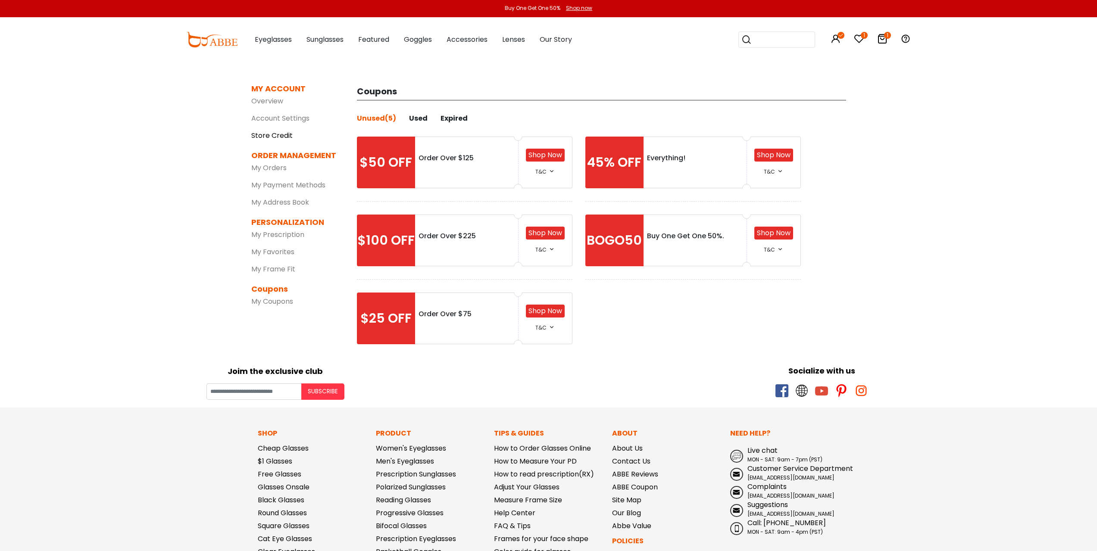
click at [277, 131] on link "Store Credit" at bounding box center [271, 136] width 41 height 10
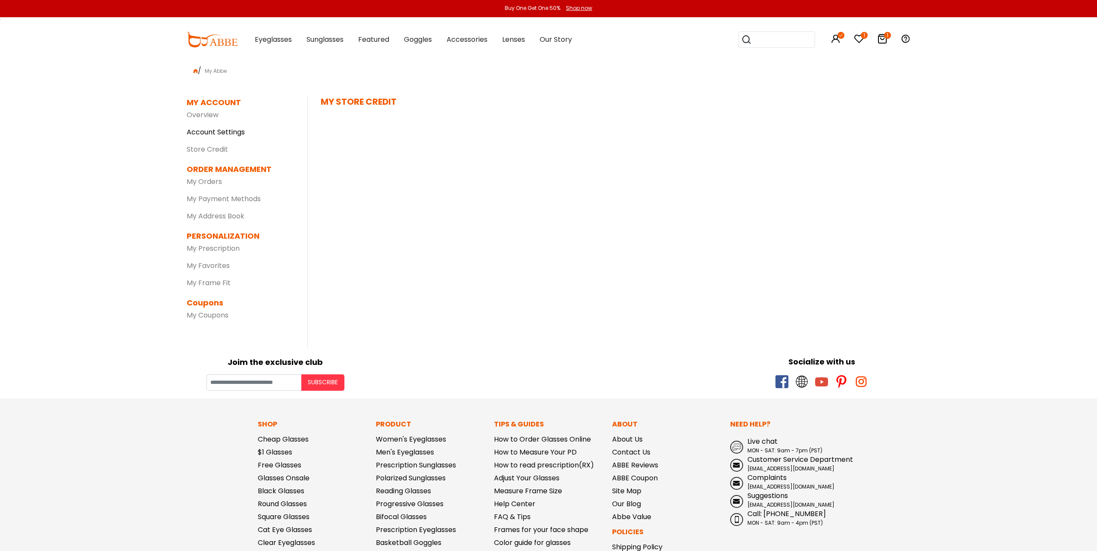
click at [217, 135] on link "Account Settings" at bounding box center [216, 132] width 58 height 10
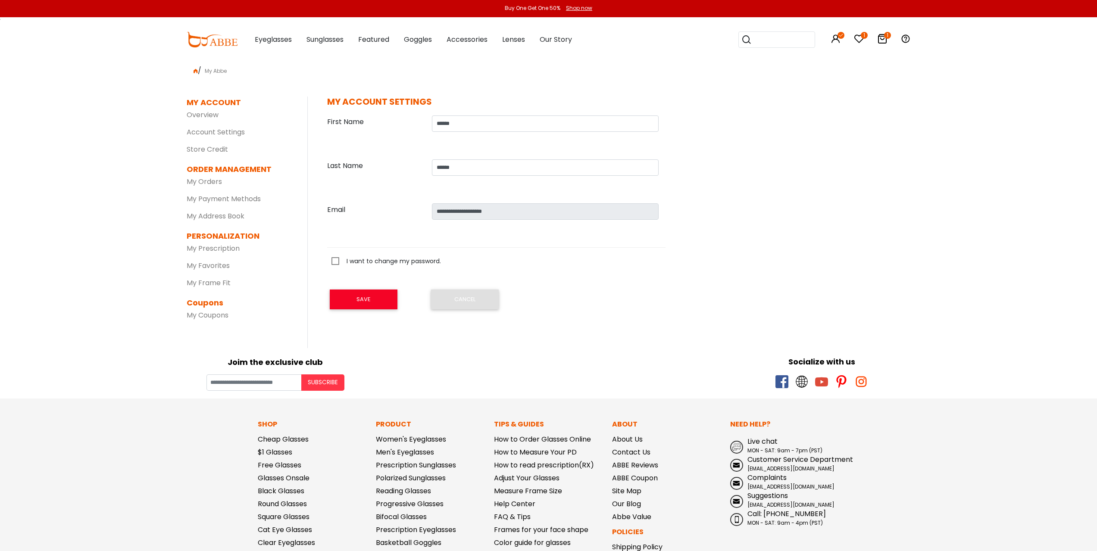
click at [883, 36] on icon at bounding box center [882, 39] width 10 height 10
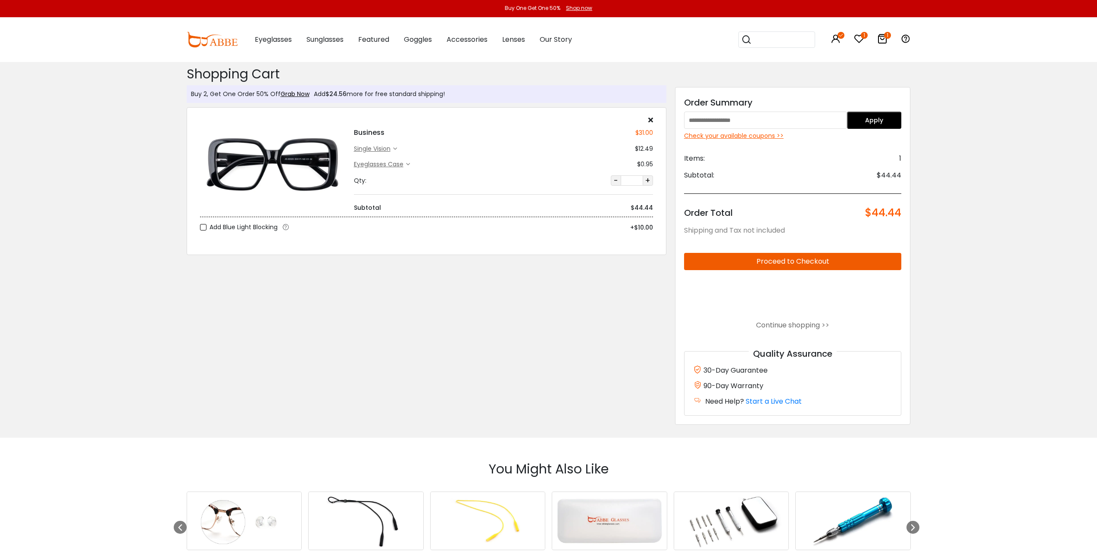
click at [705, 137] on div "Check your available coupons >>" at bounding box center [793, 135] width 218 height 9
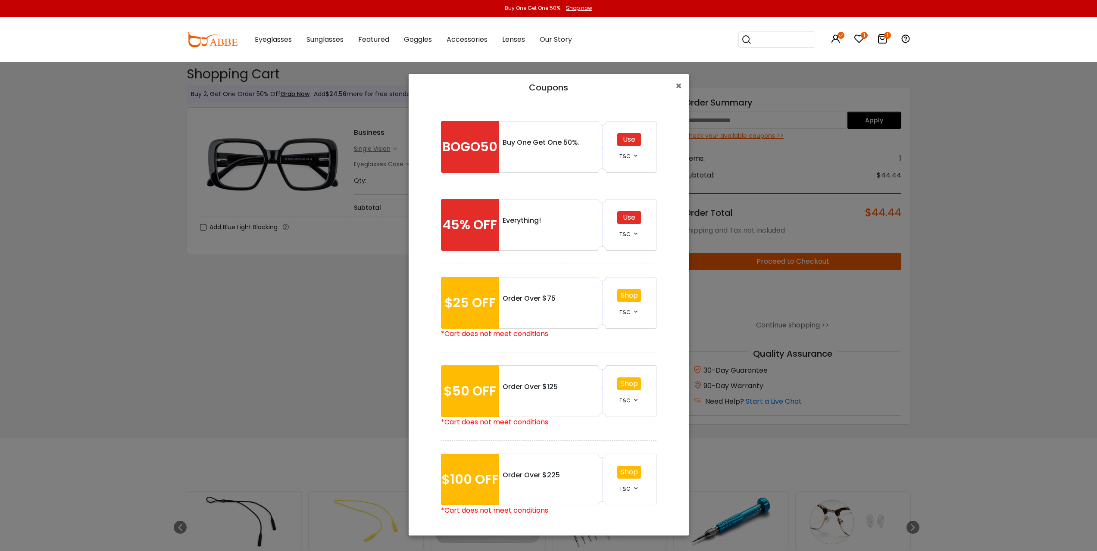
click at [628, 219] on div "Use" at bounding box center [629, 217] width 24 height 13
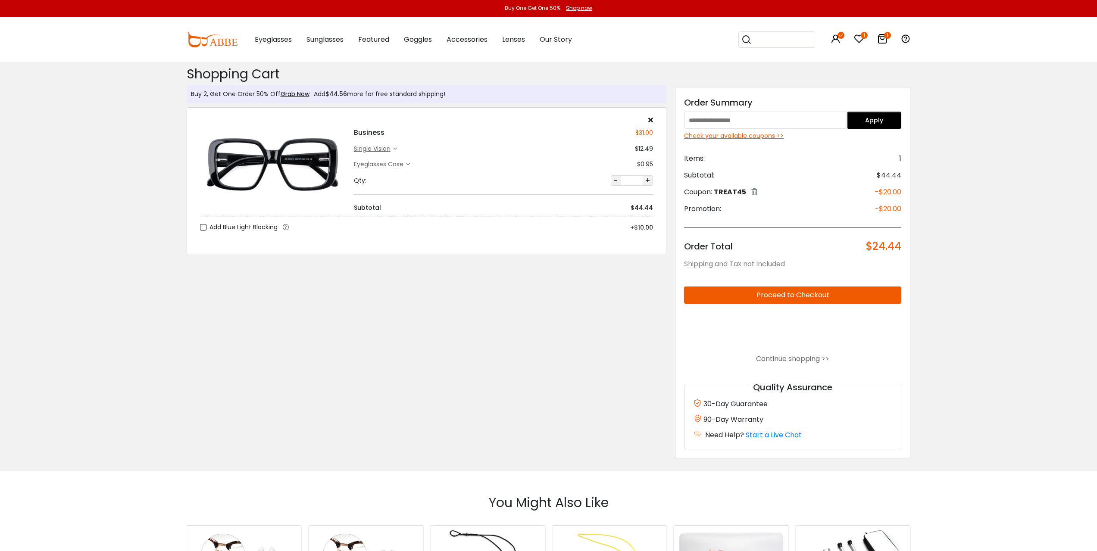
click at [759, 137] on div "Check your available coupons >>" at bounding box center [793, 135] width 218 height 9
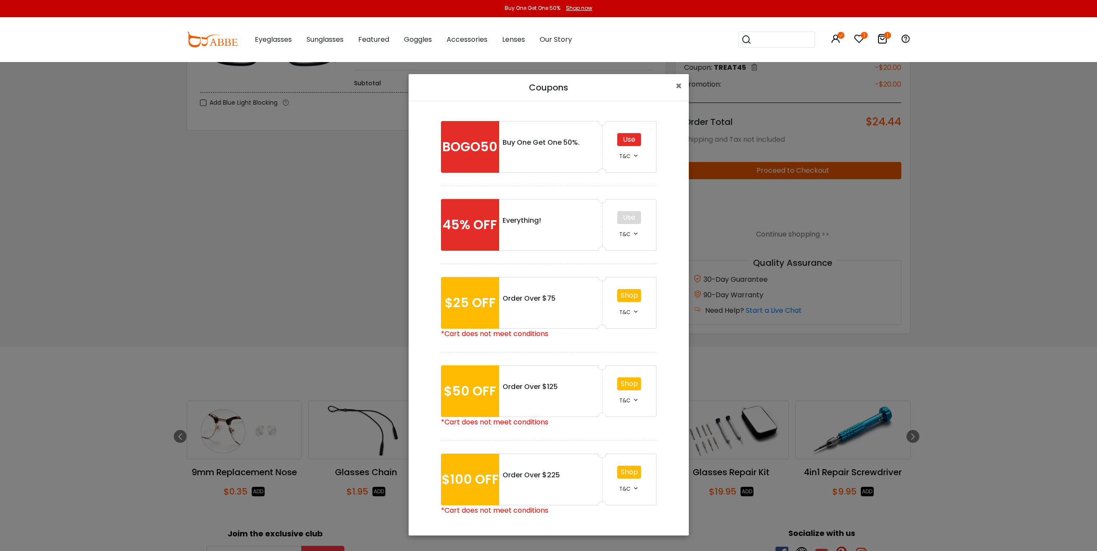
scroll to position [129, 0]
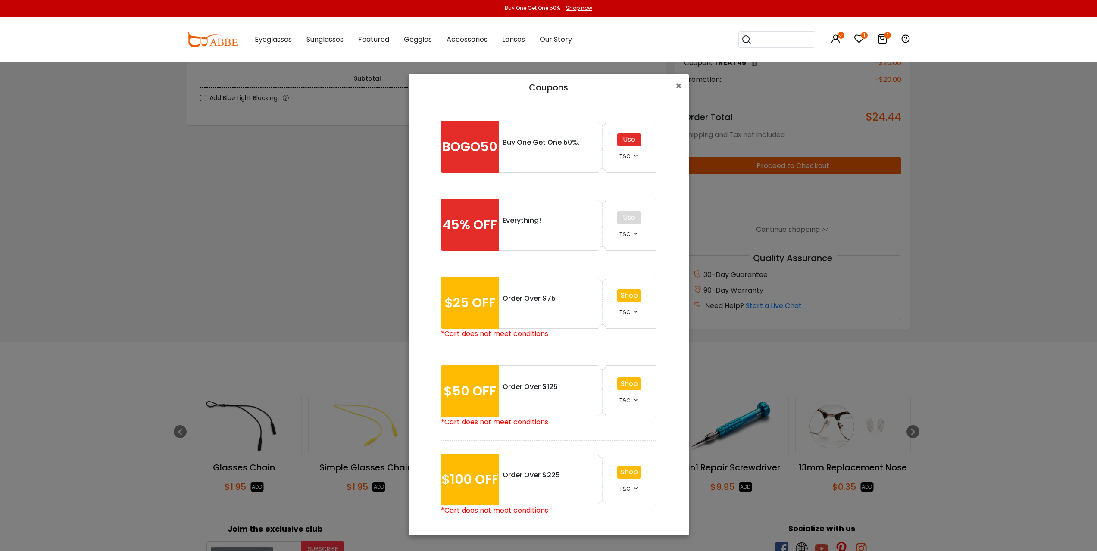
click at [969, 153] on div "Coupons × BOGO50 Buy One Get One 50%. Use T&C *Buy One Get One 50% Off *Make su…" at bounding box center [548, 275] width 1097 height 551
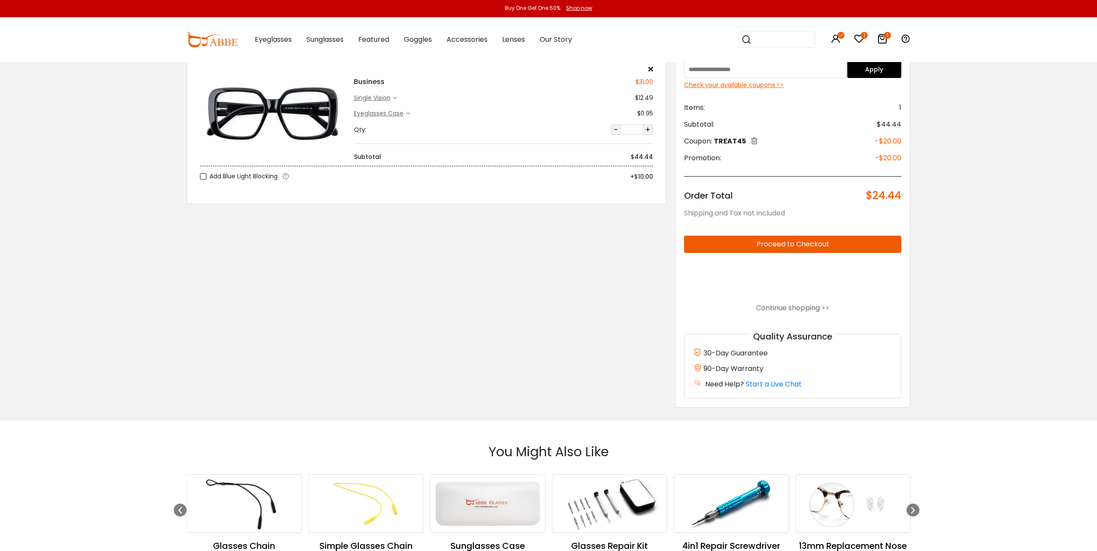
scroll to position [43, 0]
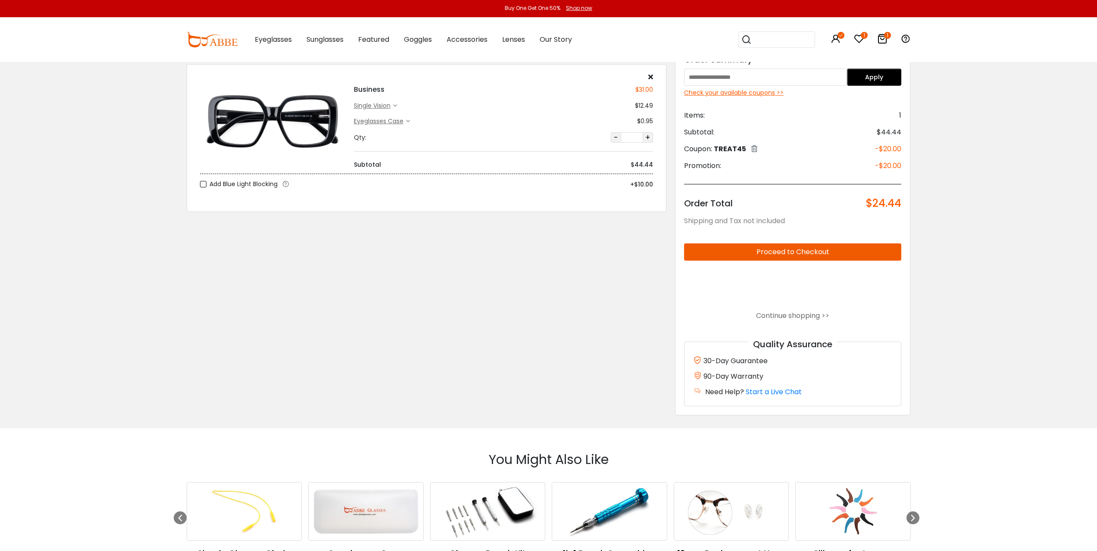
click at [791, 249] on button "Proceed to Checkout" at bounding box center [793, 252] width 218 height 17
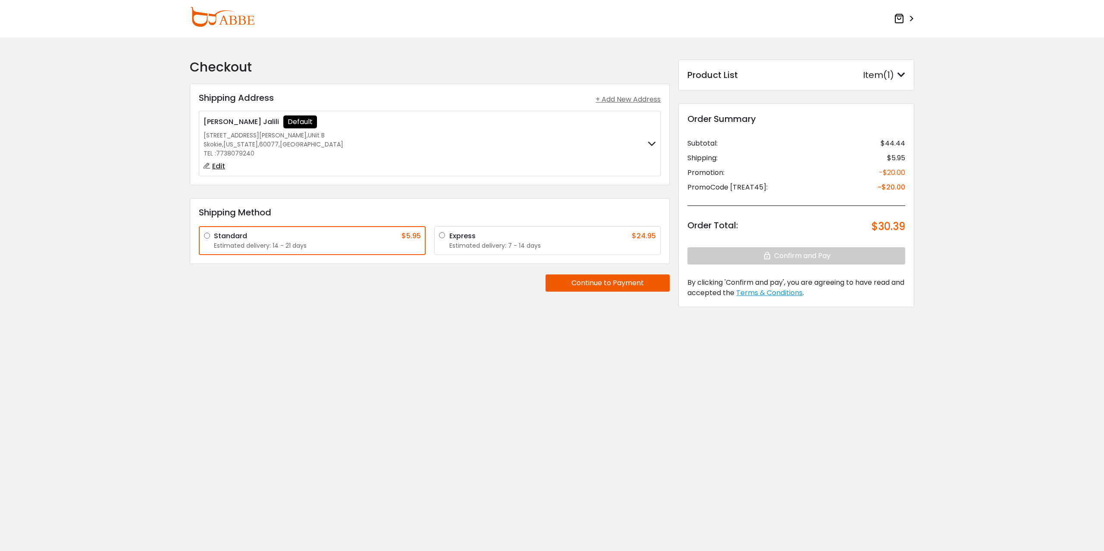
click at [650, 288] on button "Continue to Payment" at bounding box center [607, 283] width 124 height 17
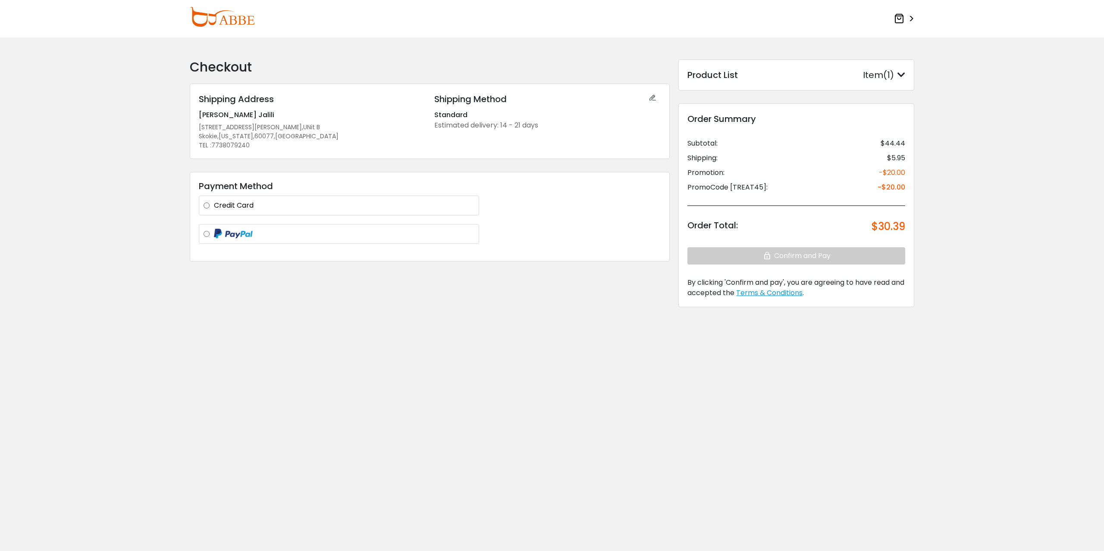
click at [278, 240] on div at bounding box center [339, 234] width 280 height 20
click at [214, 232] on label at bounding box center [344, 234] width 260 height 11
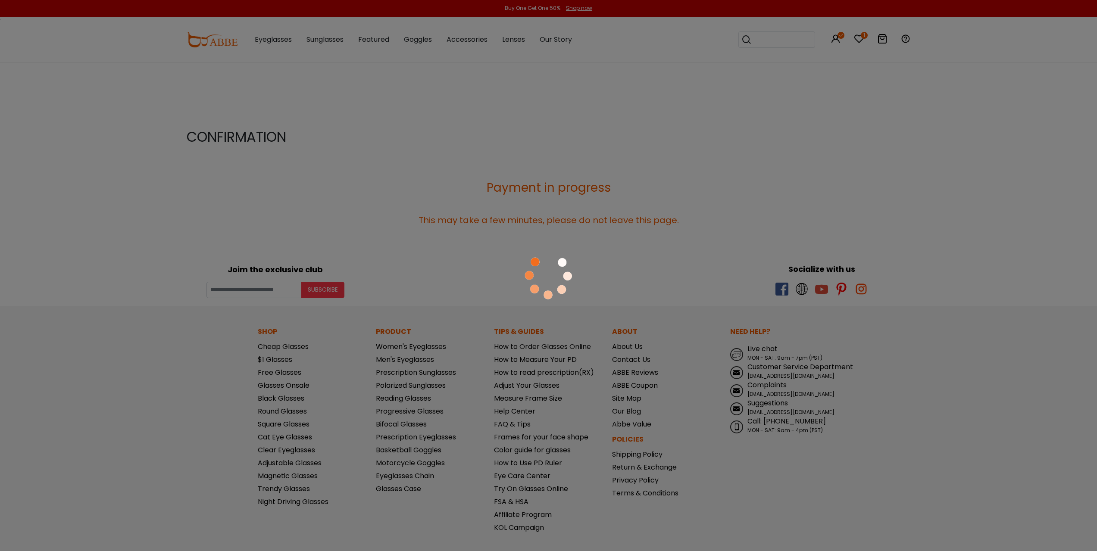
click at [868, 125] on div at bounding box center [548, 275] width 1097 height 551
